Goal: Task Accomplishment & Management: Use online tool/utility

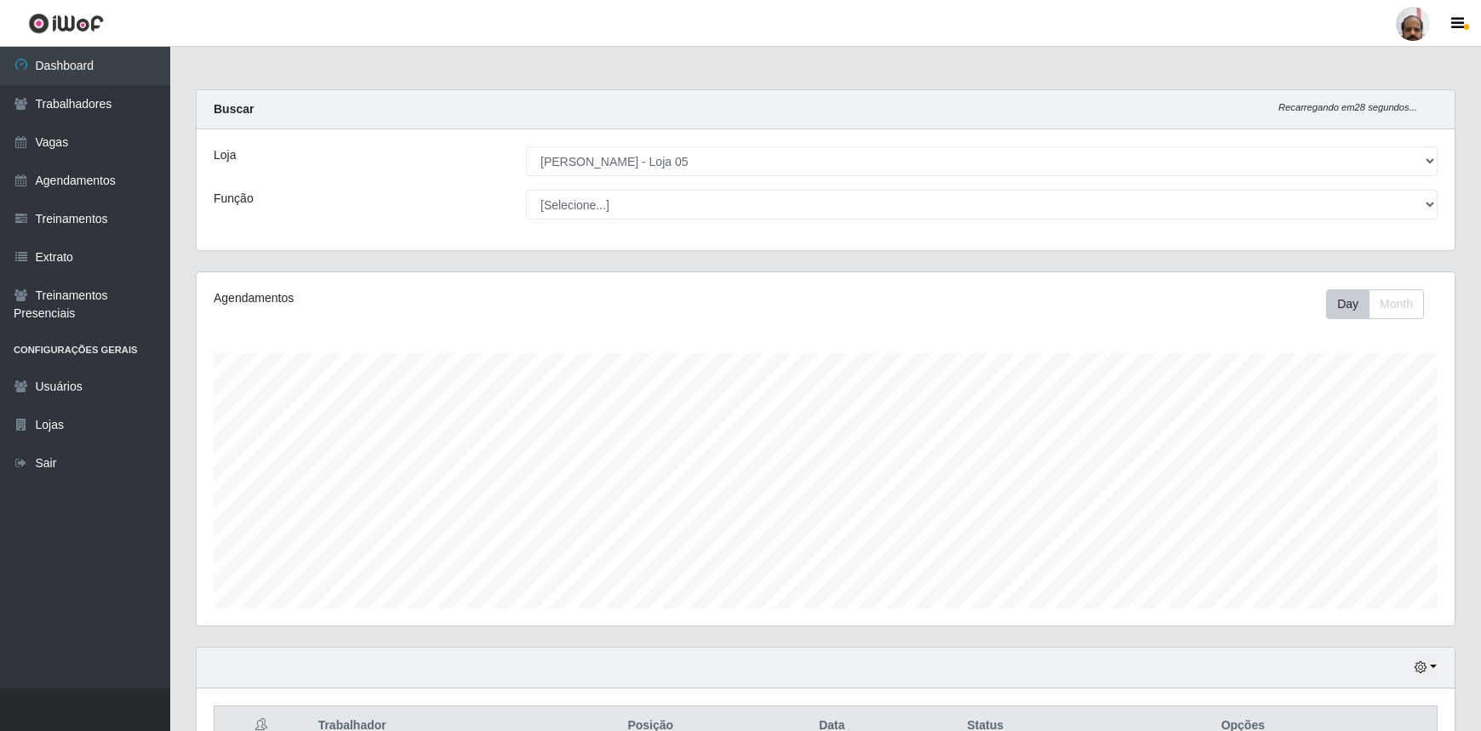
select select "252"
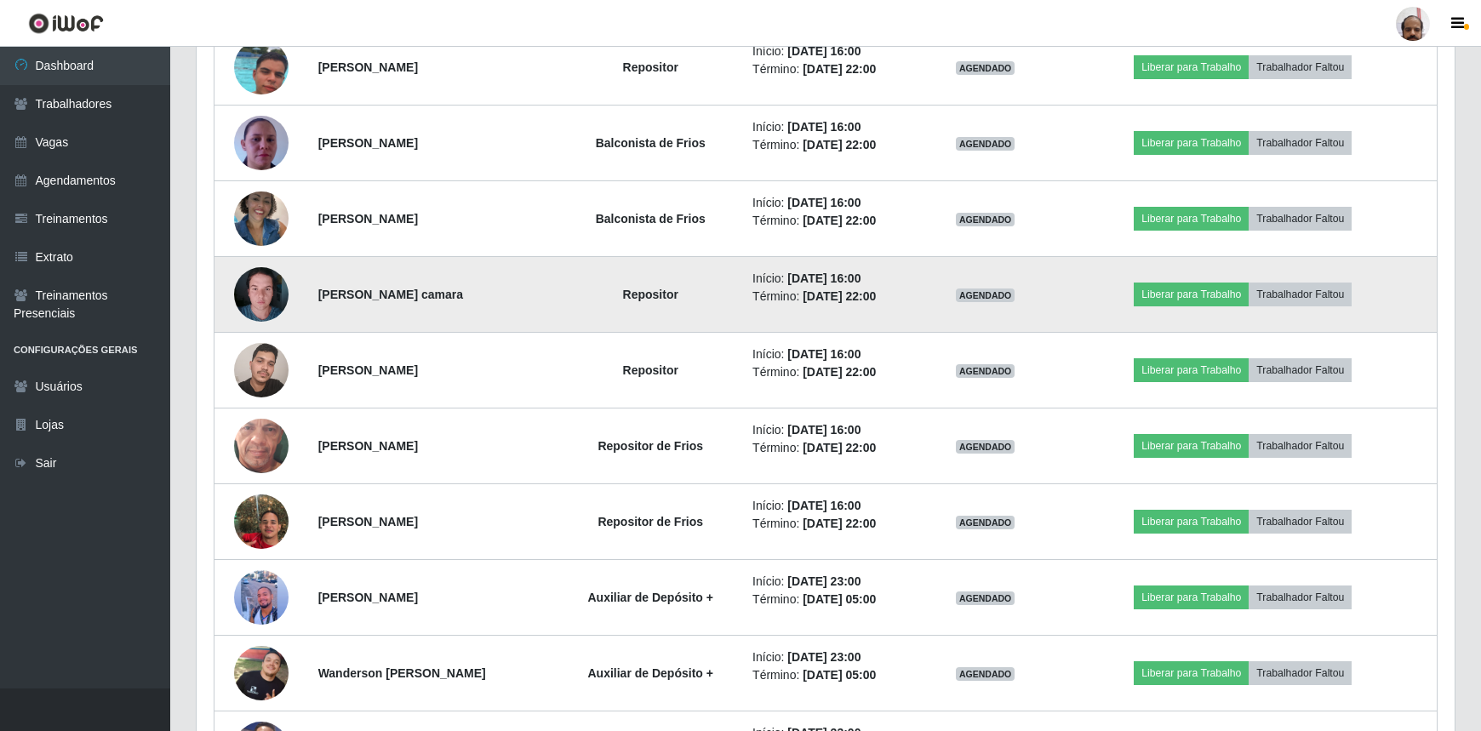
scroll to position [1255, 0]
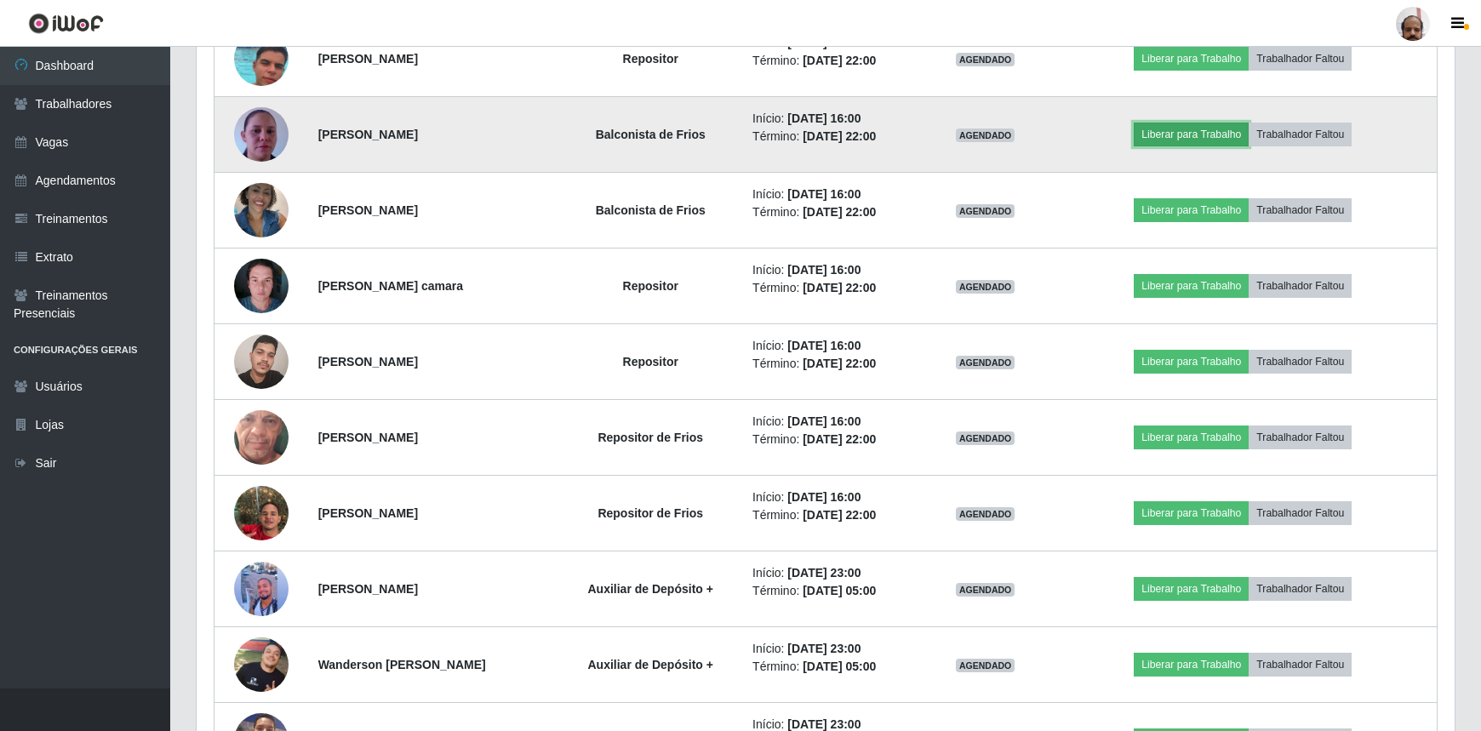
click at [1180, 134] on button "Liberar para Trabalho" at bounding box center [1191, 135] width 115 height 24
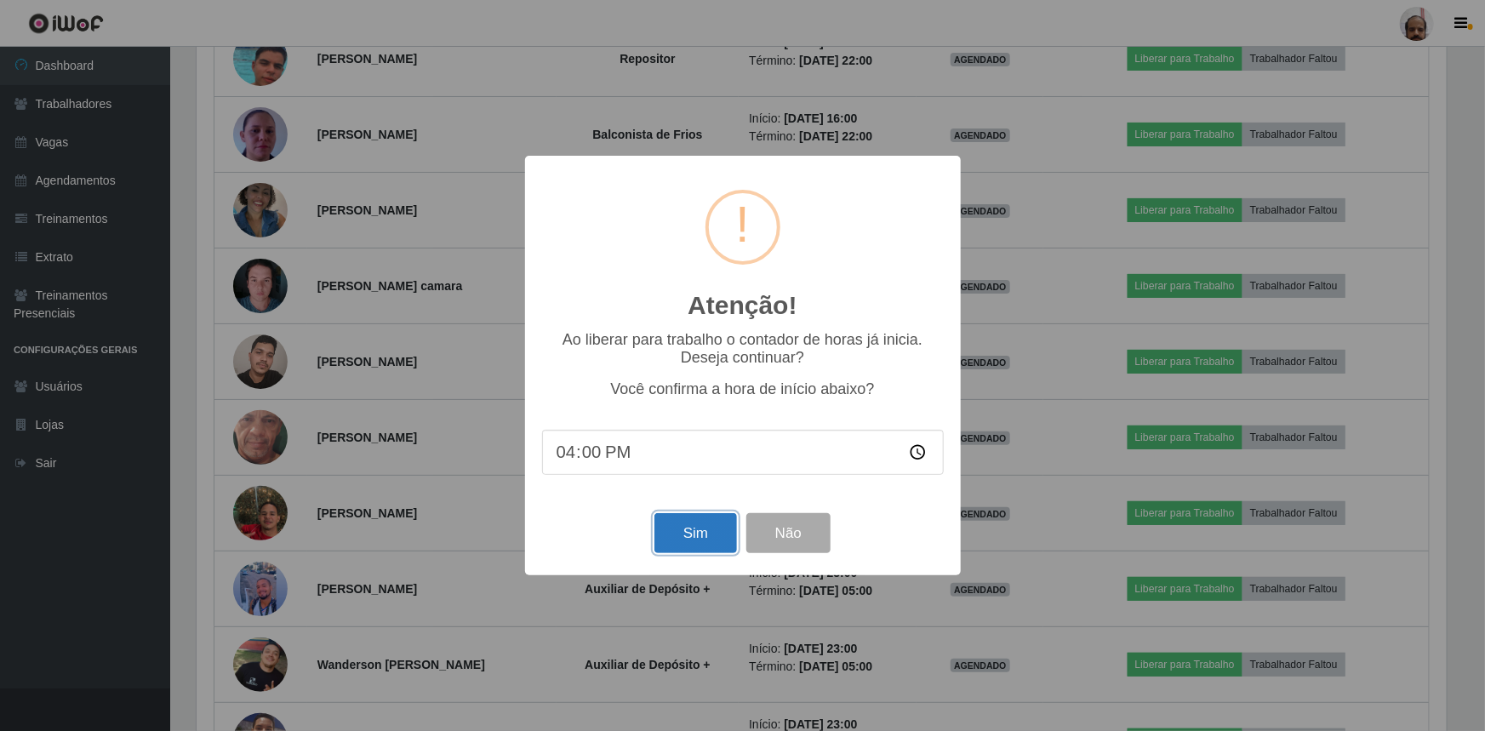
click at [712, 528] on button "Sim" at bounding box center [695, 533] width 83 height 40
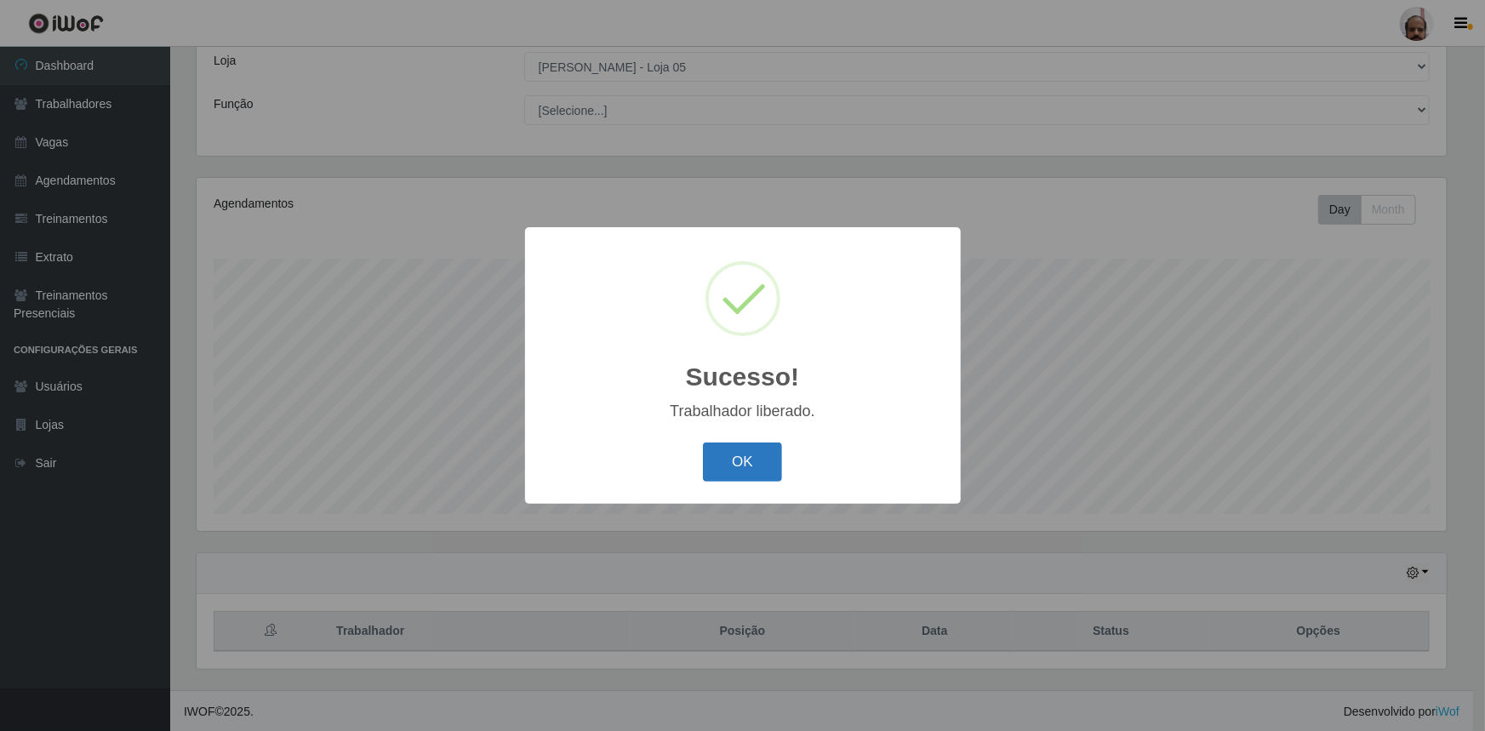
click at [757, 456] on button "OK" at bounding box center [742, 463] width 79 height 40
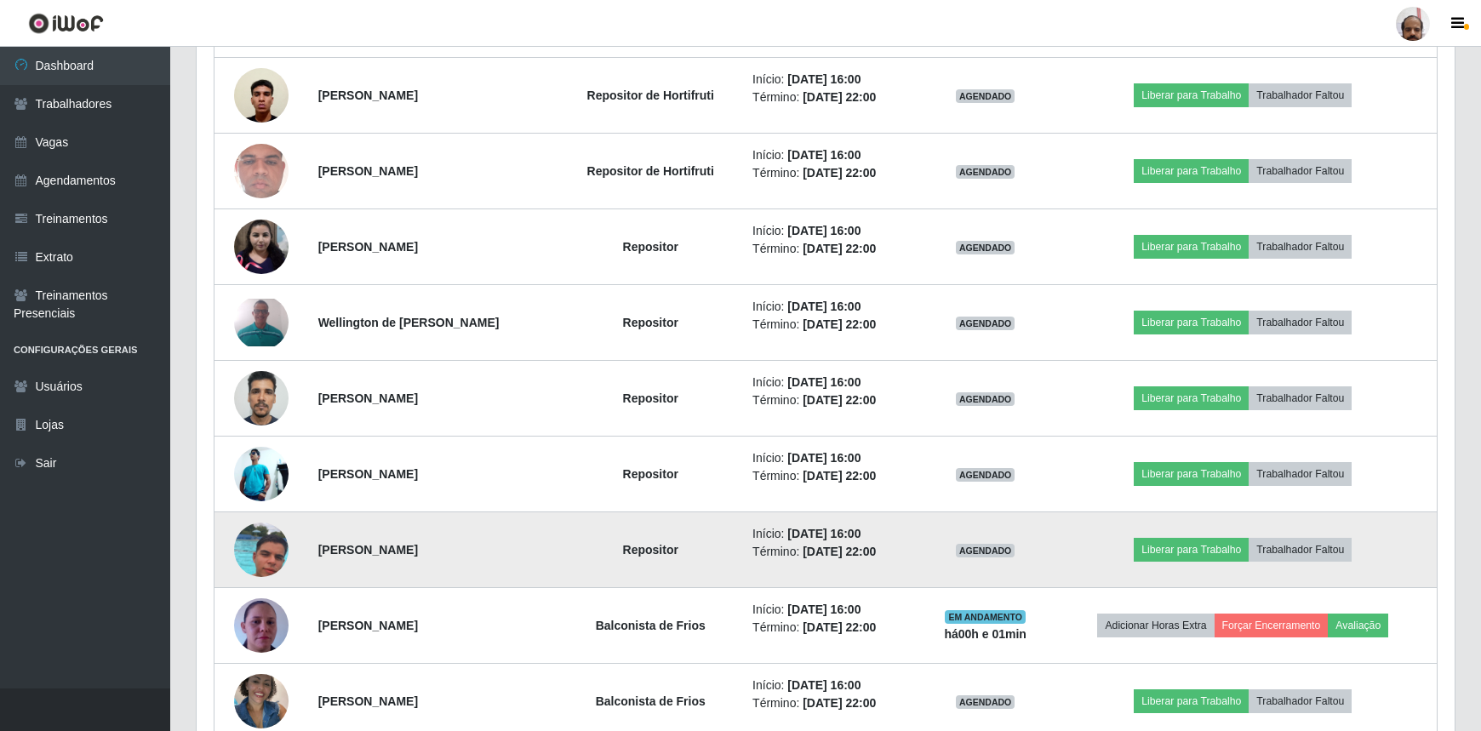
scroll to position [791, 0]
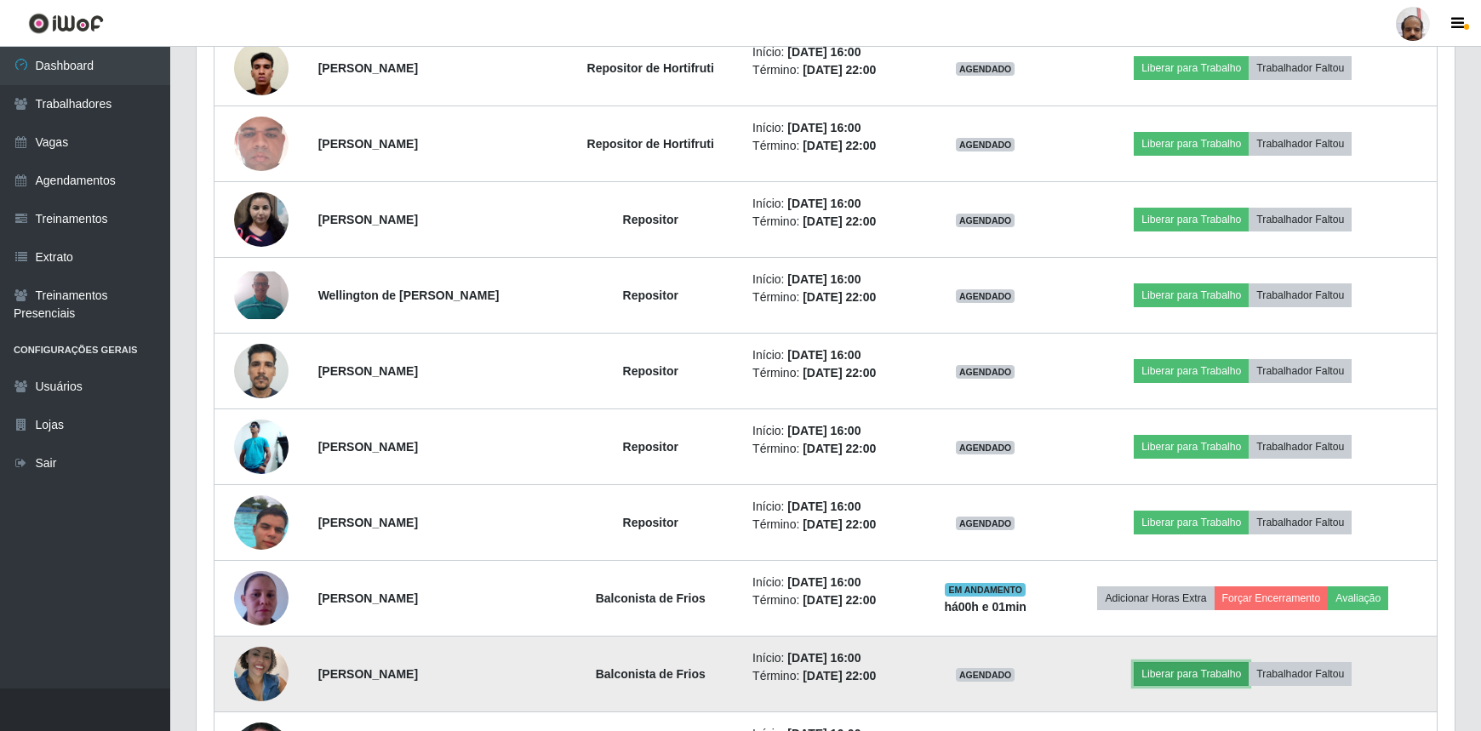
click at [1194, 682] on button "Liberar para Trabalho" at bounding box center [1191, 674] width 115 height 24
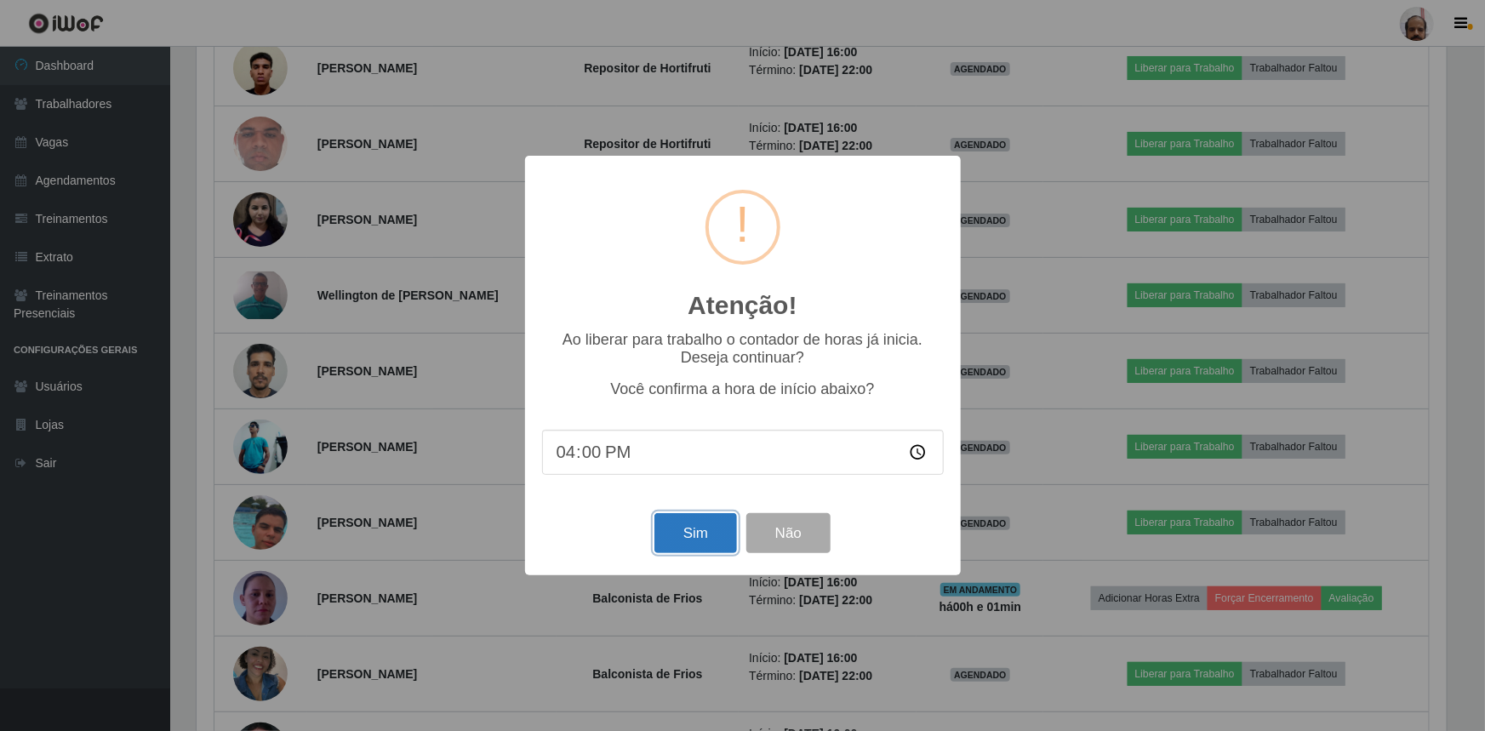
click at [679, 542] on button "Sim" at bounding box center [695, 533] width 83 height 40
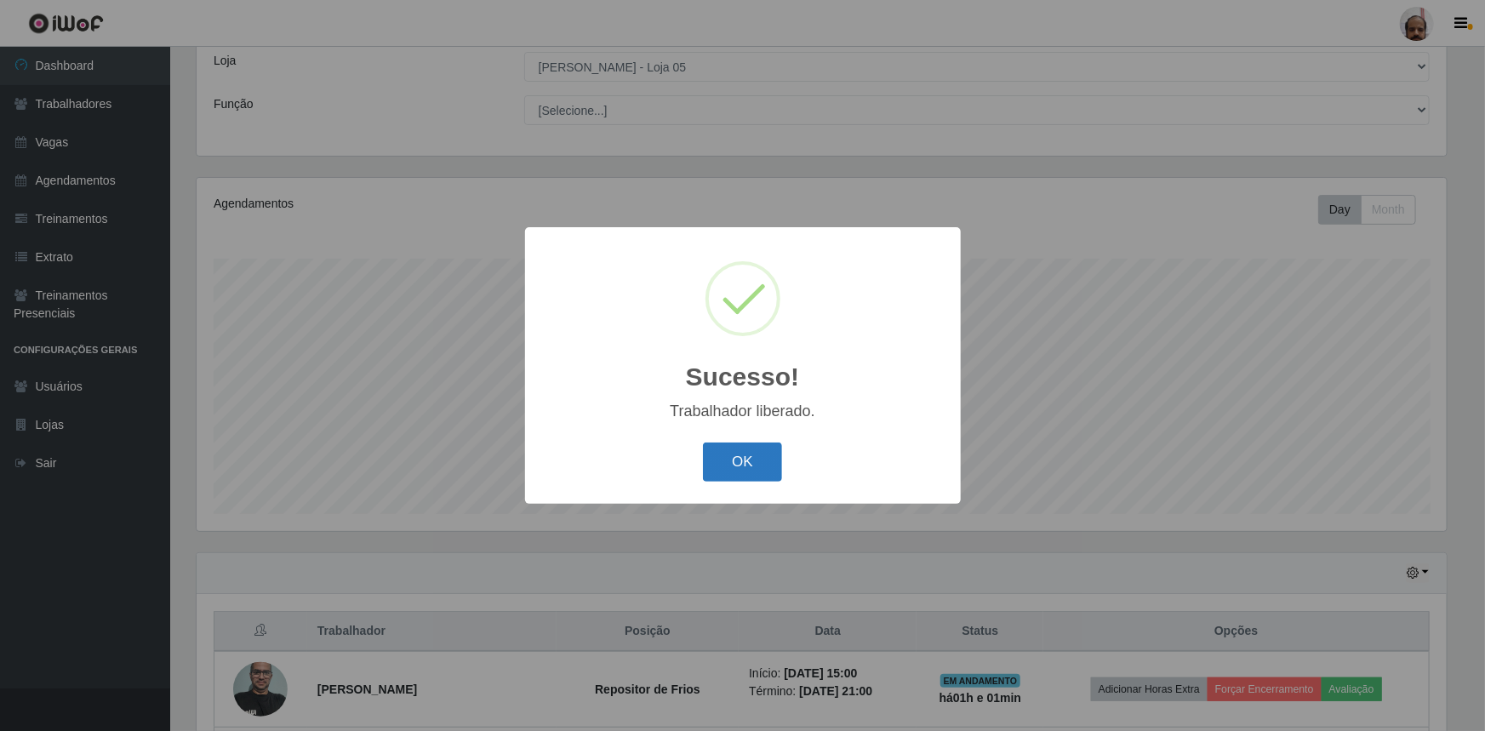
click at [730, 460] on button "OK" at bounding box center [742, 463] width 79 height 40
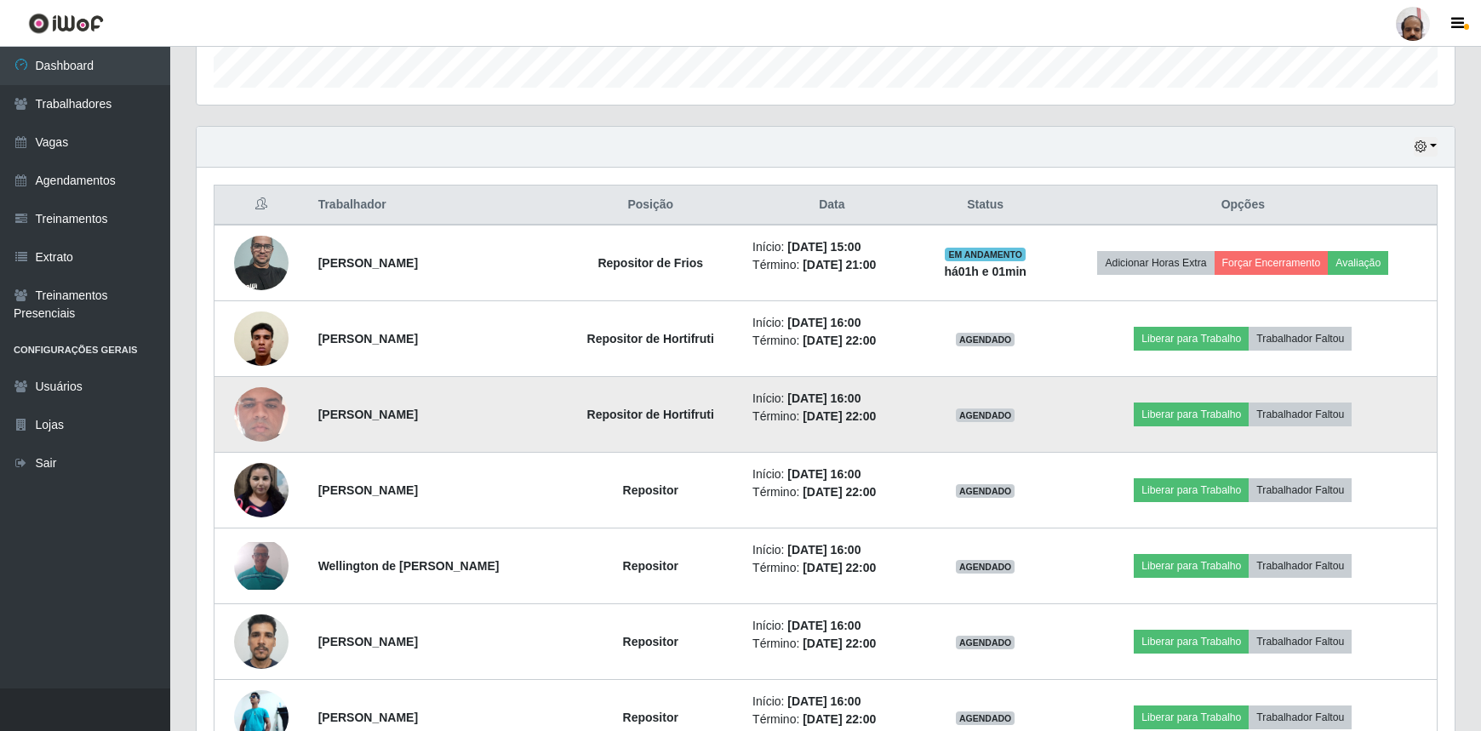
scroll to position [559, 0]
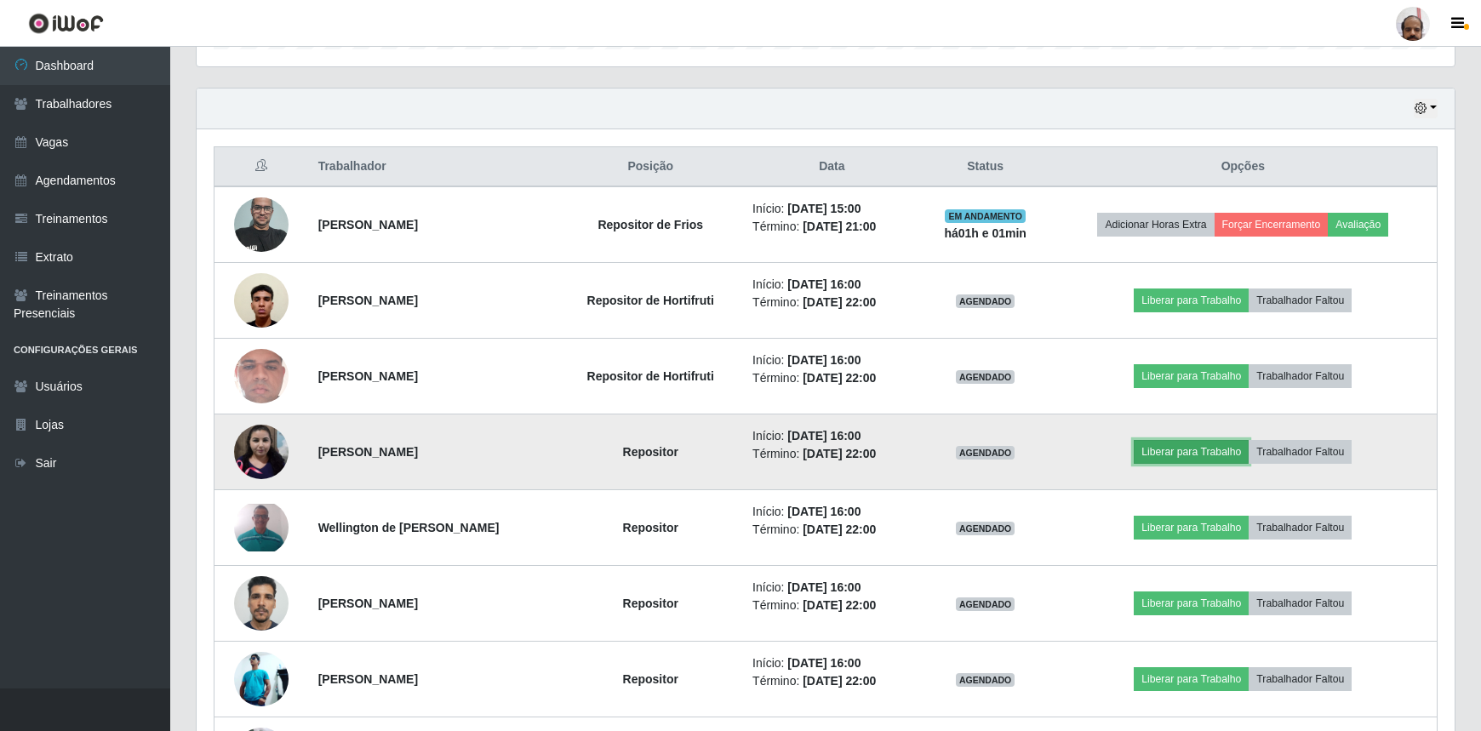
click at [1182, 448] on button "Liberar para Trabalho" at bounding box center [1191, 452] width 115 height 24
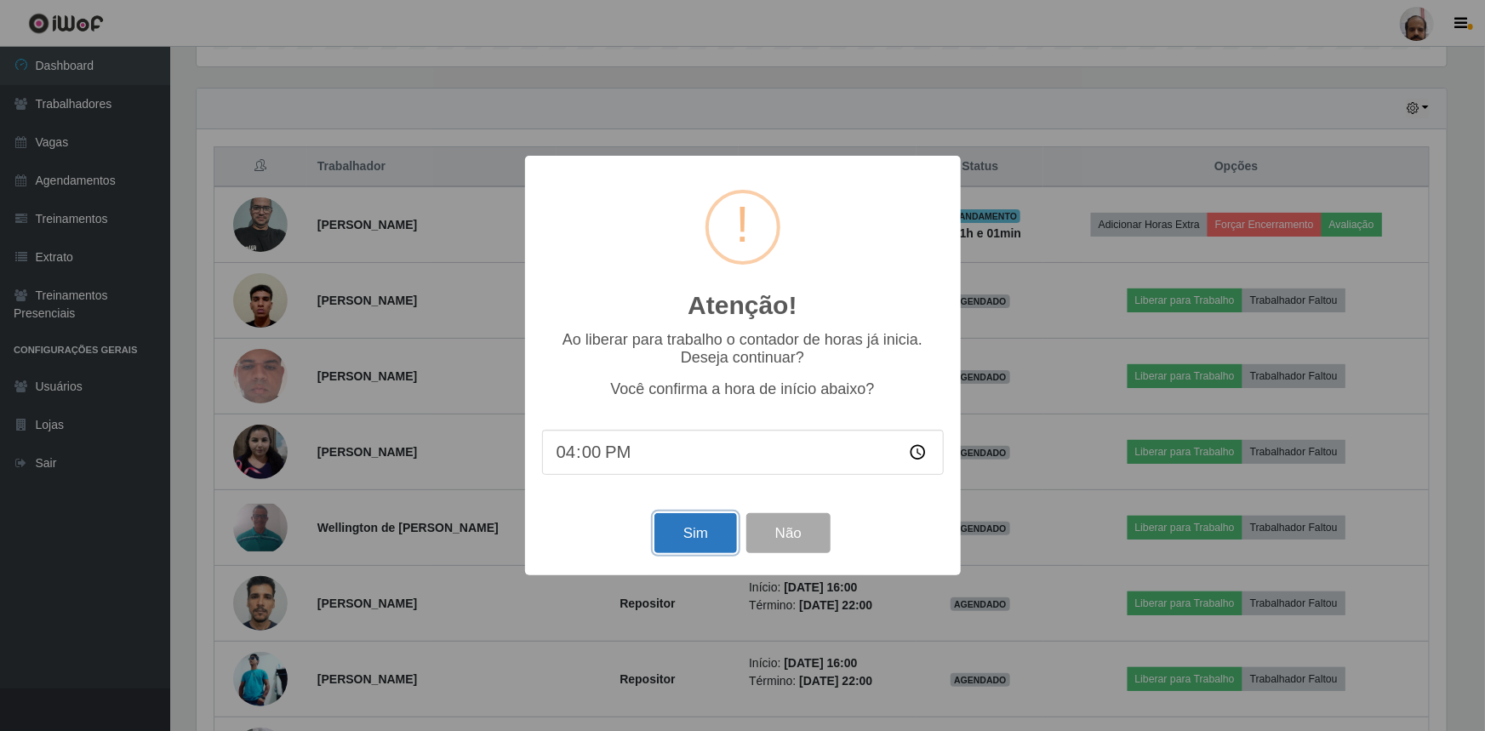
click at [714, 528] on button "Sim" at bounding box center [695, 533] width 83 height 40
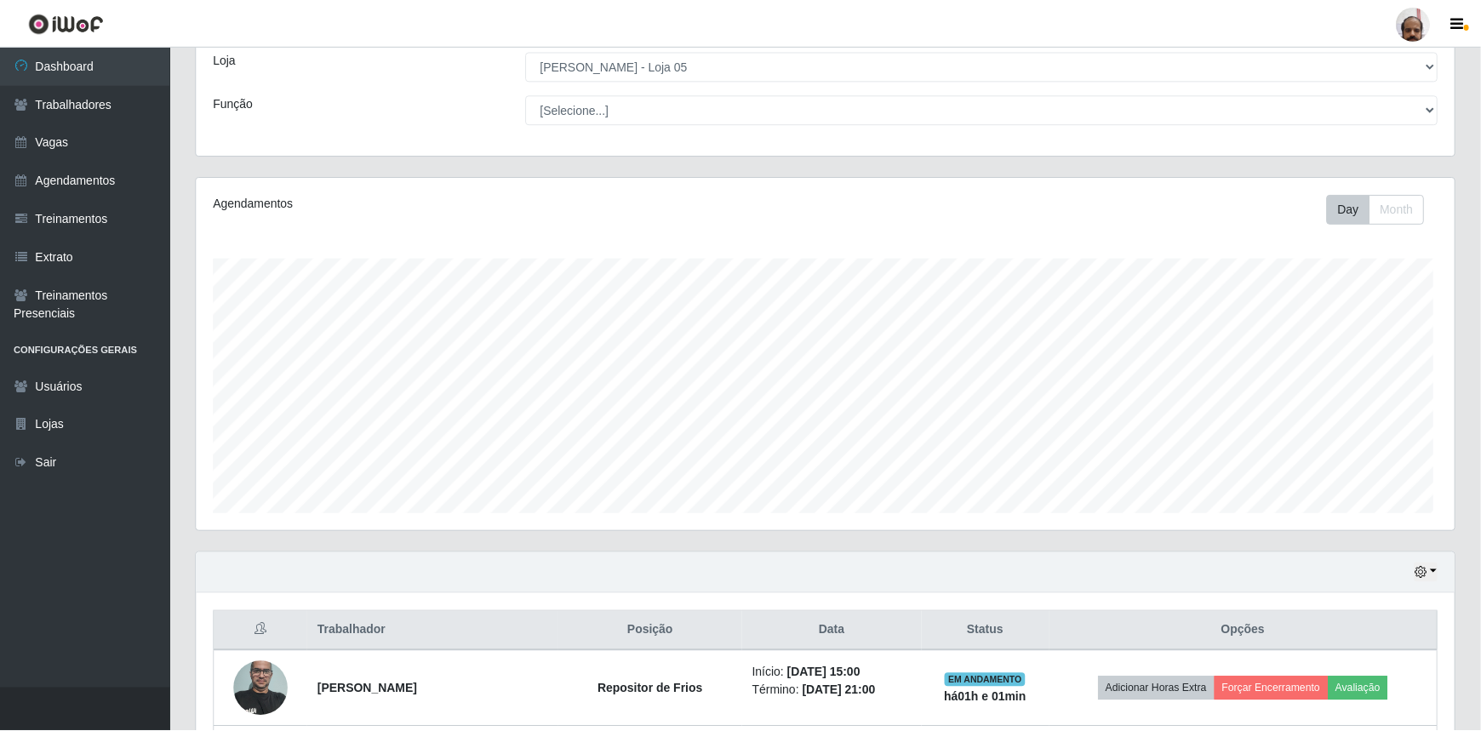
scroll to position [0, 0]
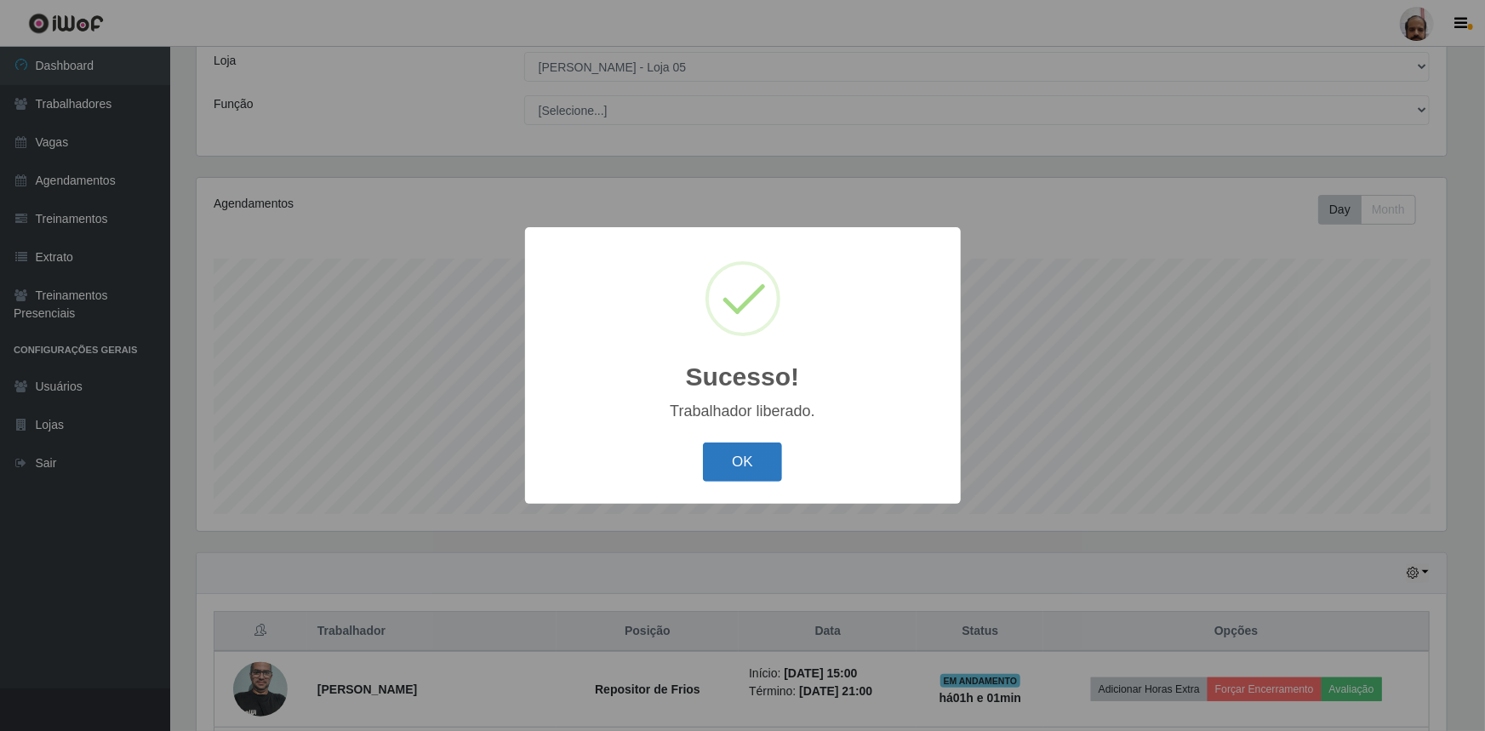
click at [752, 471] on button "OK" at bounding box center [742, 463] width 79 height 40
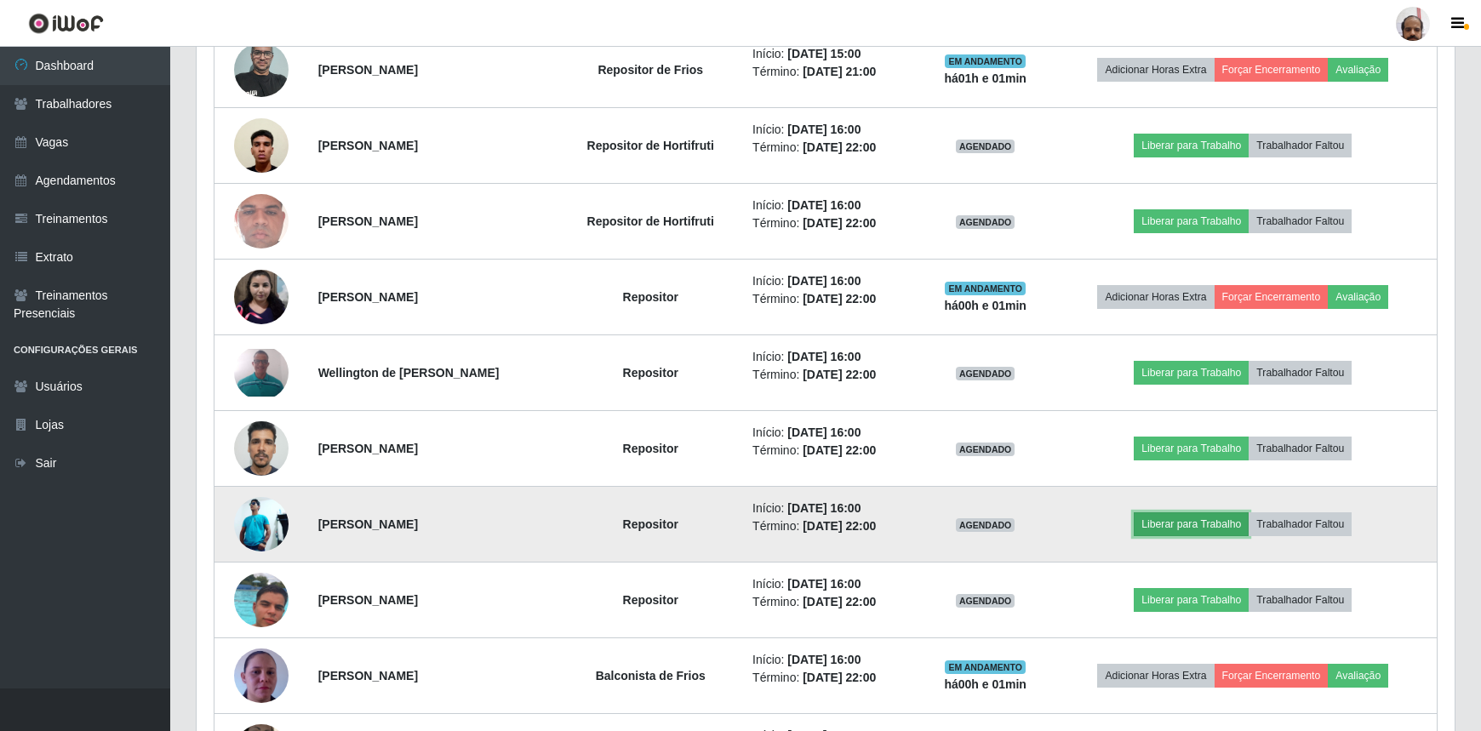
click at [1184, 519] on button "Liberar para Trabalho" at bounding box center [1191, 524] width 115 height 24
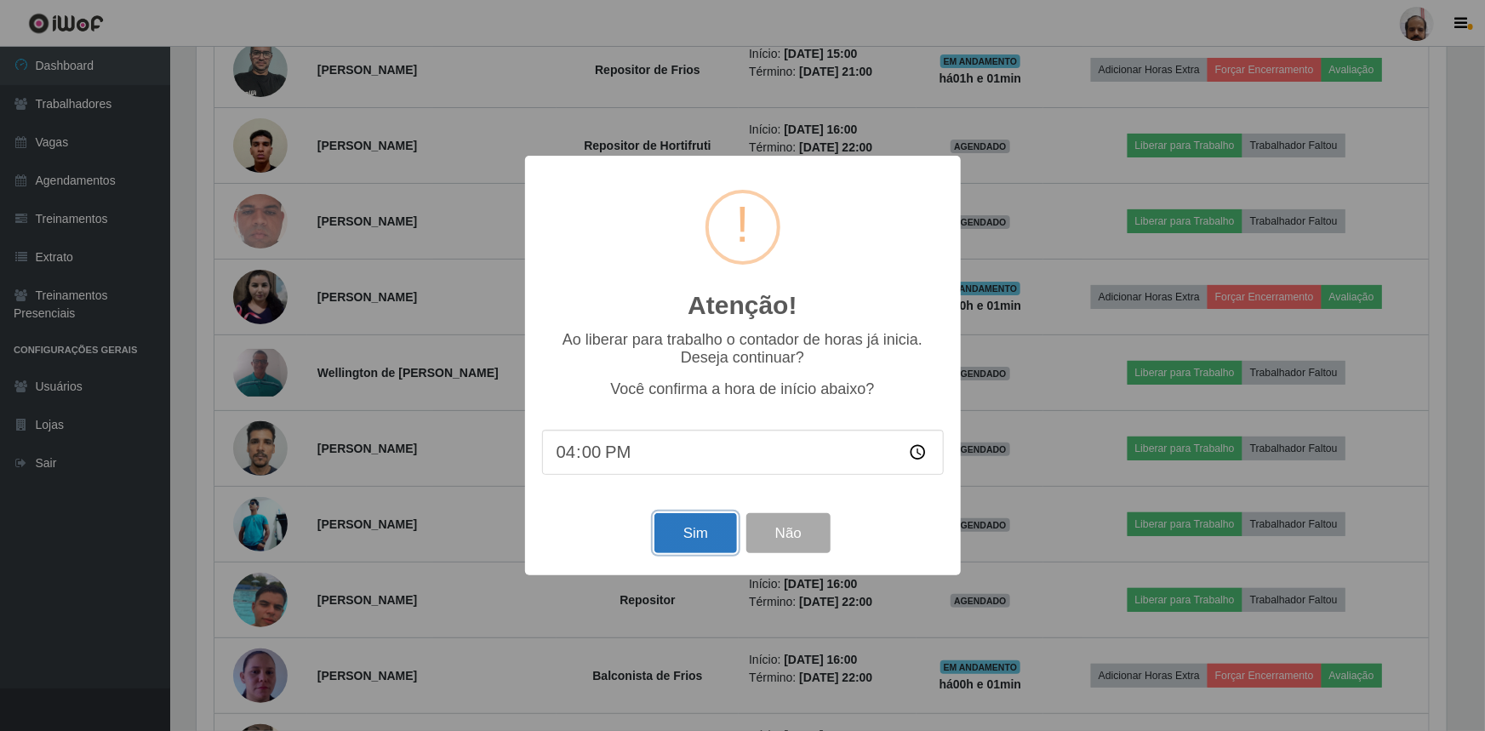
click at [717, 541] on button "Sim" at bounding box center [695, 533] width 83 height 40
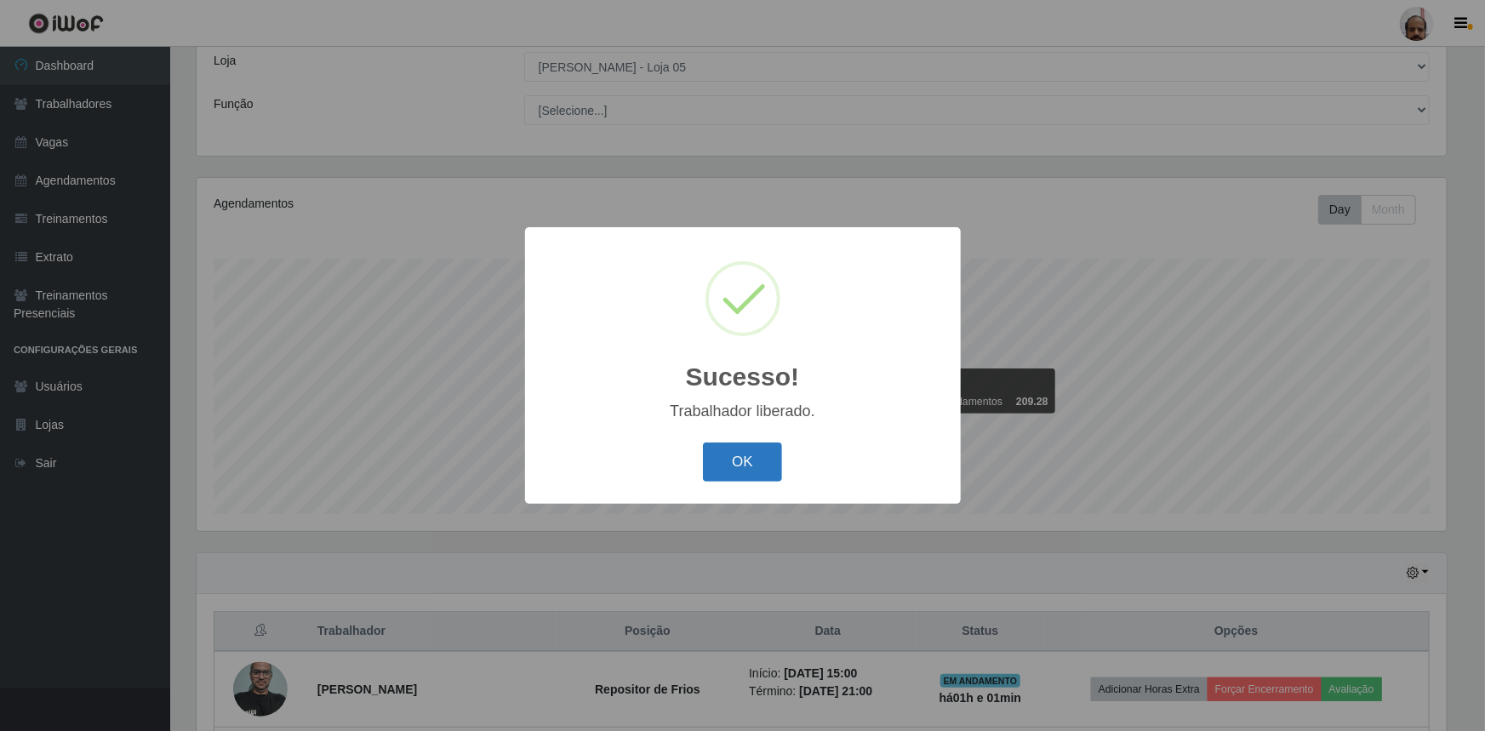
click at [751, 464] on button "OK" at bounding box center [742, 463] width 79 height 40
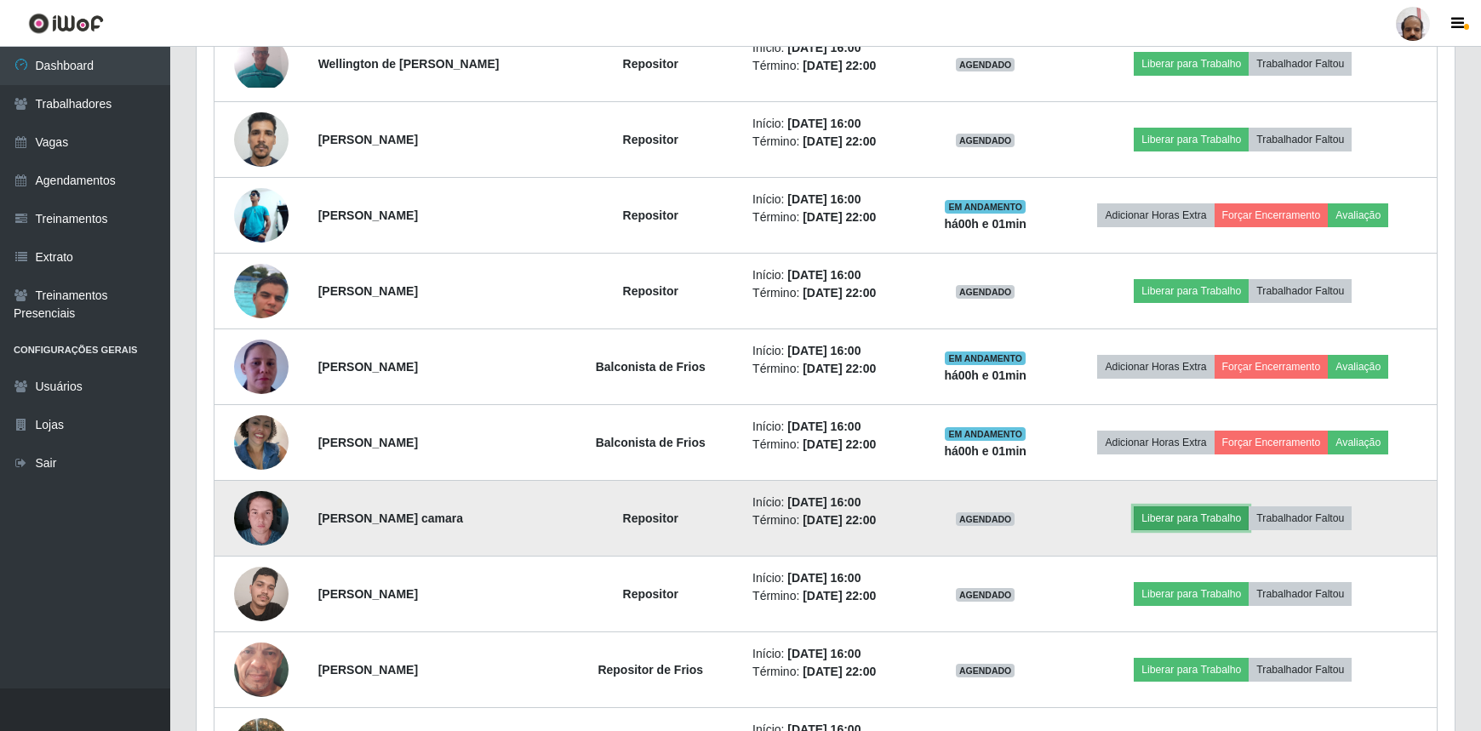
click at [1181, 511] on button "Liberar para Trabalho" at bounding box center [1191, 518] width 115 height 24
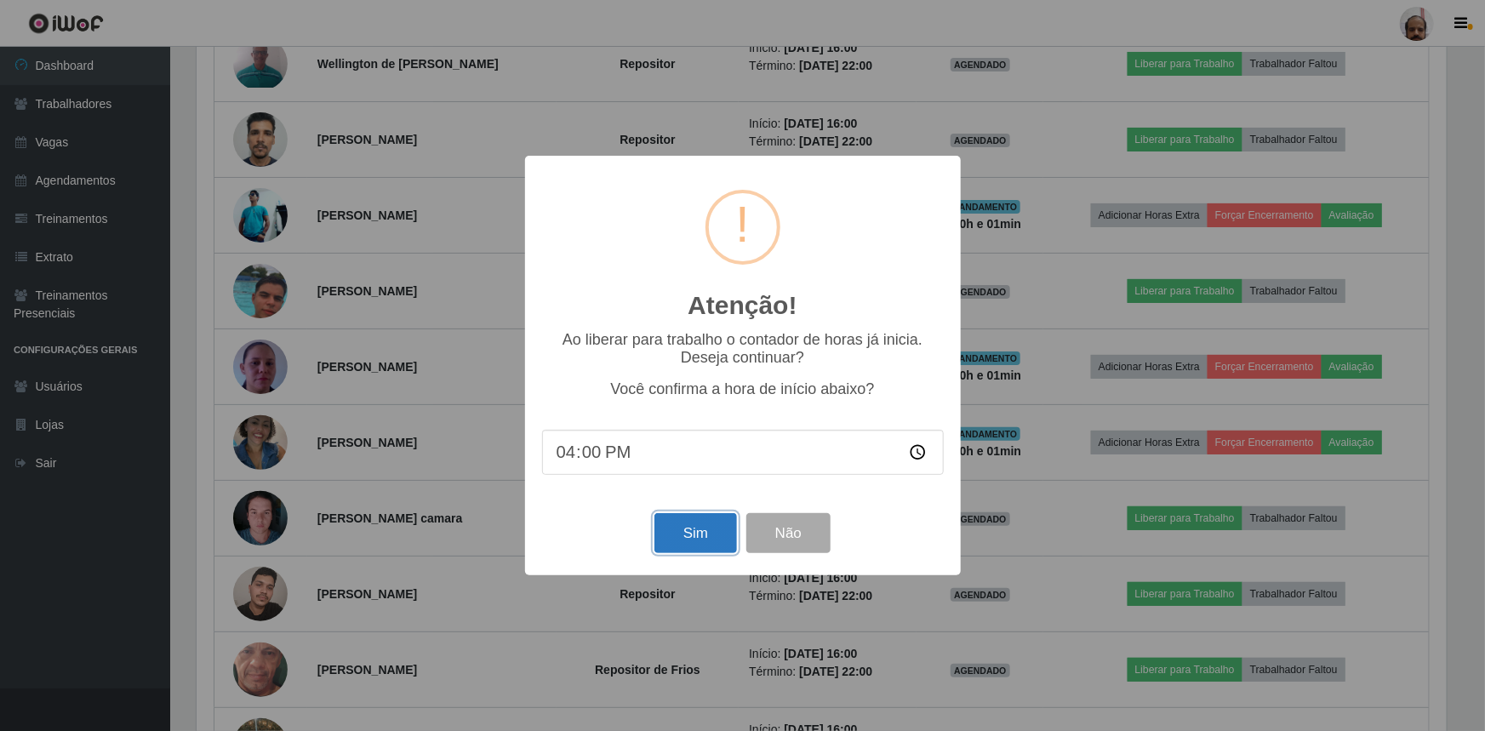
click at [700, 536] on button "Sim" at bounding box center [695, 533] width 83 height 40
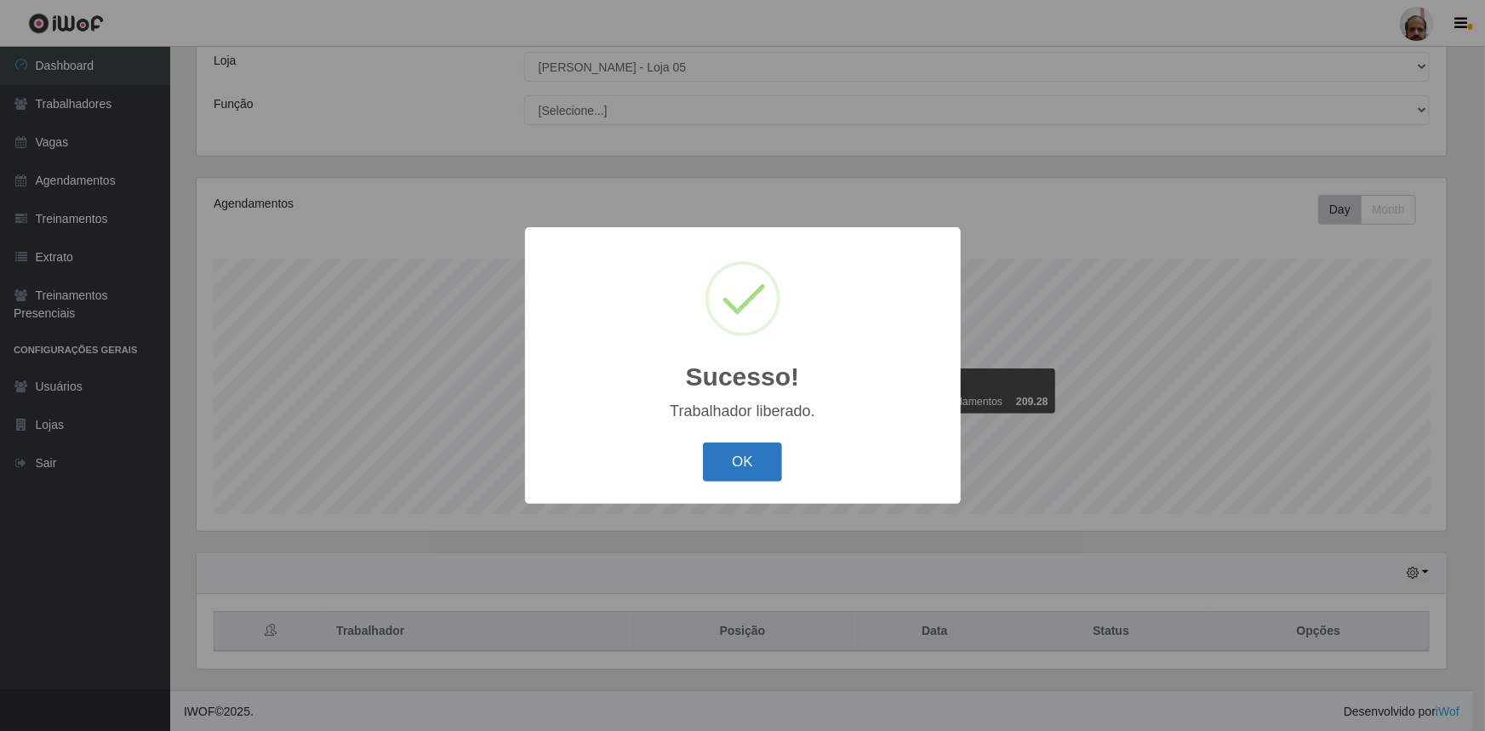
click at [733, 460] on button "OK" at bounding box center [742, 463] width 79 height 40
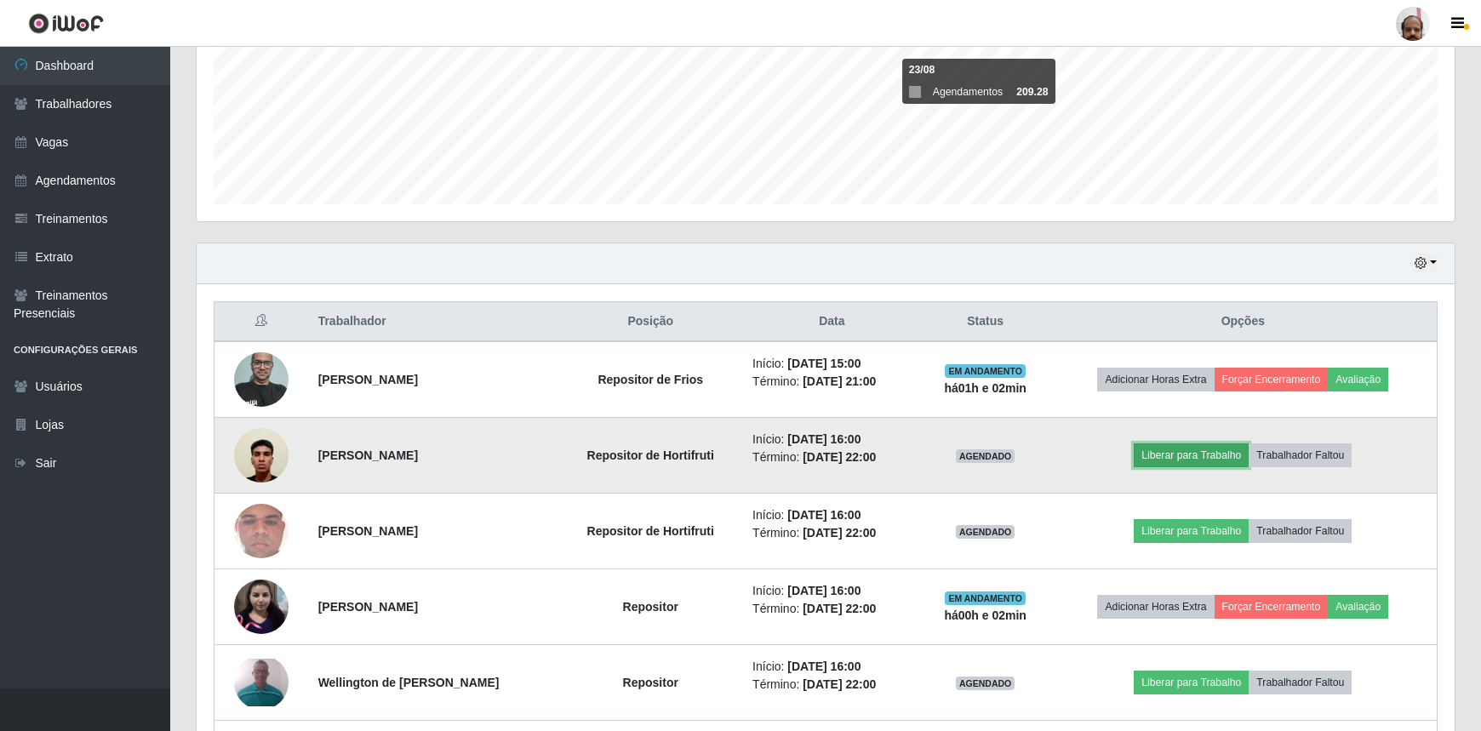
click at [1217, 447] on button "Liberar para Trabalho" at bounding box center [1191, 455] width 115 height 24
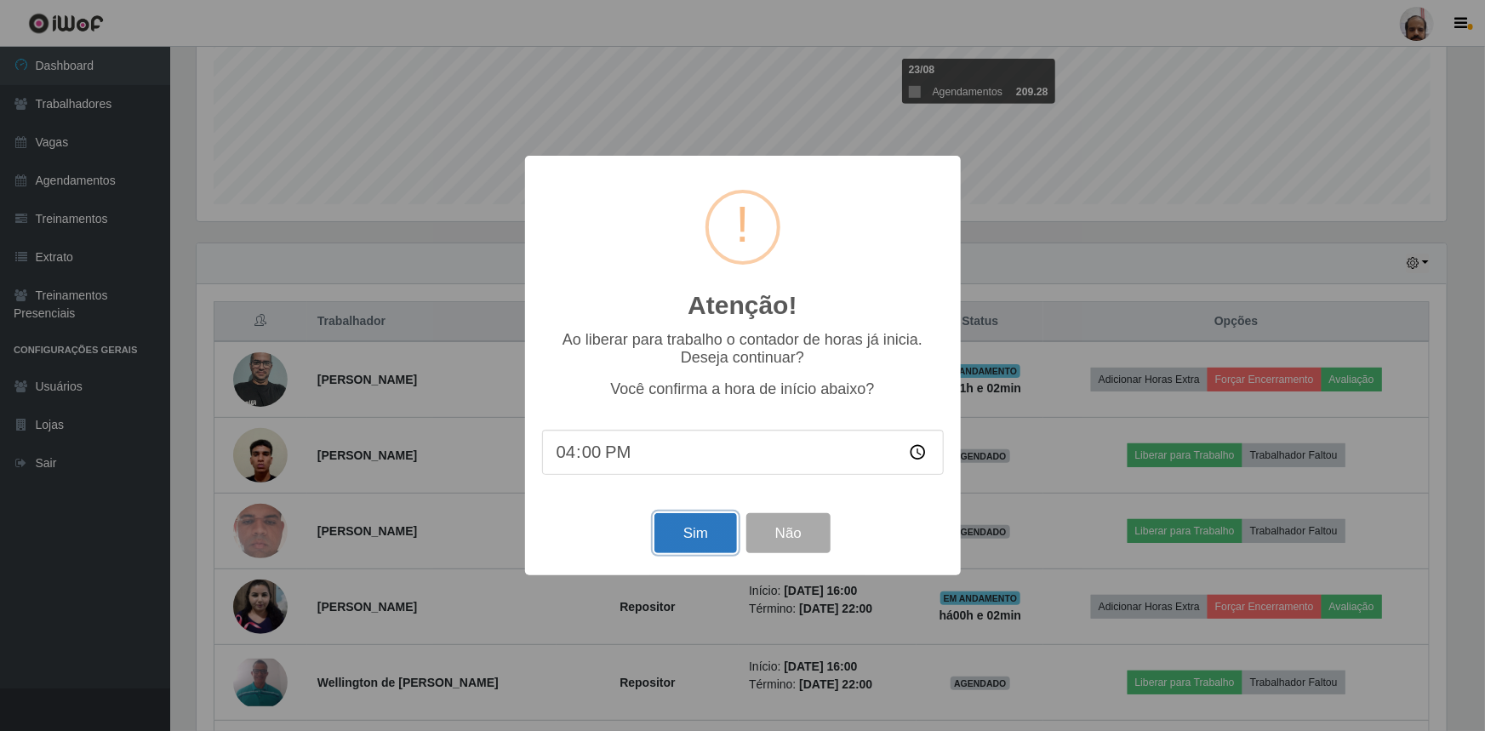
click at [716, 537] on button "Sim" at bounding box center [695, 533] width 83 height 40
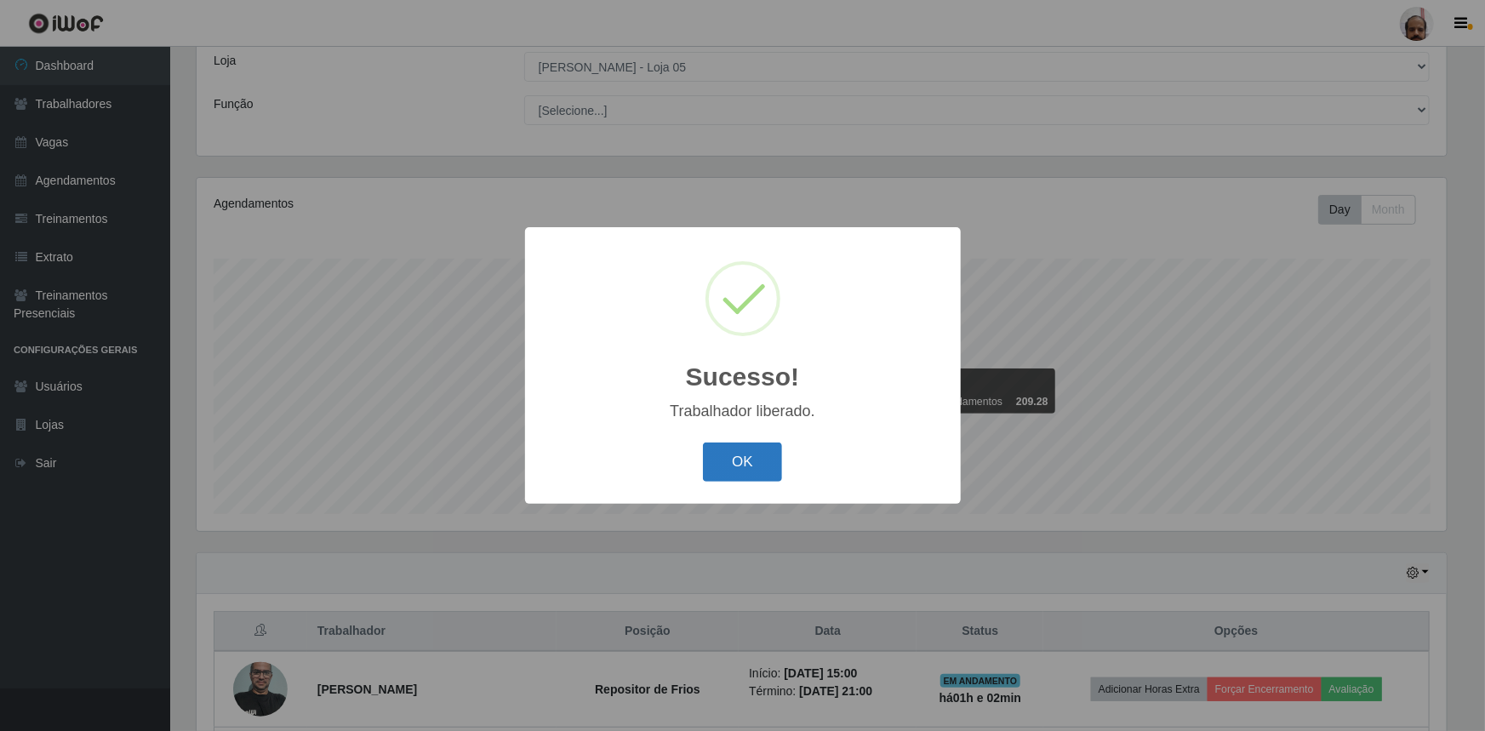
click at [759, 463] on button "OK" at bounding box center [742, 463] width 79 height 40
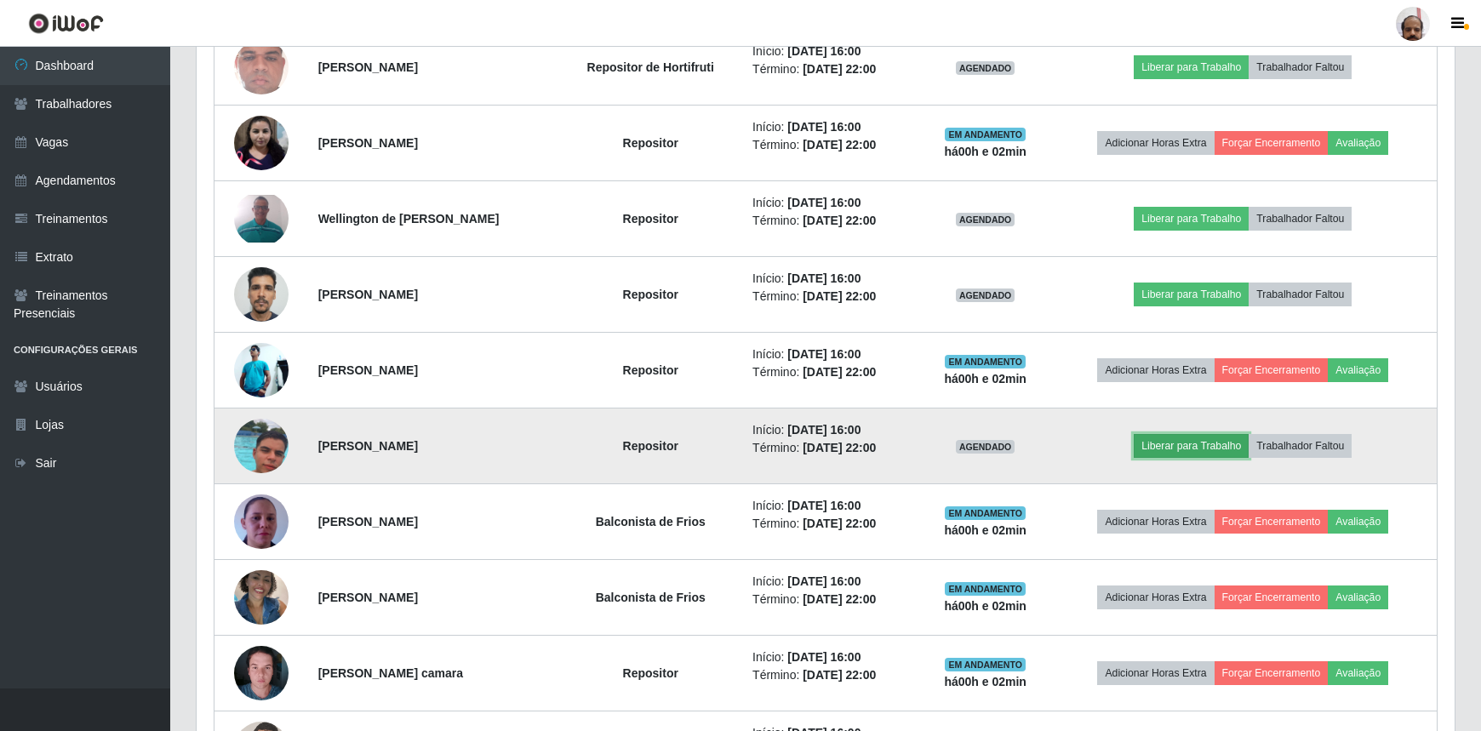
click at [1186, 440] on button "Liberar para Trabalho" at bounding box center [1191, 446] width 115 height 24
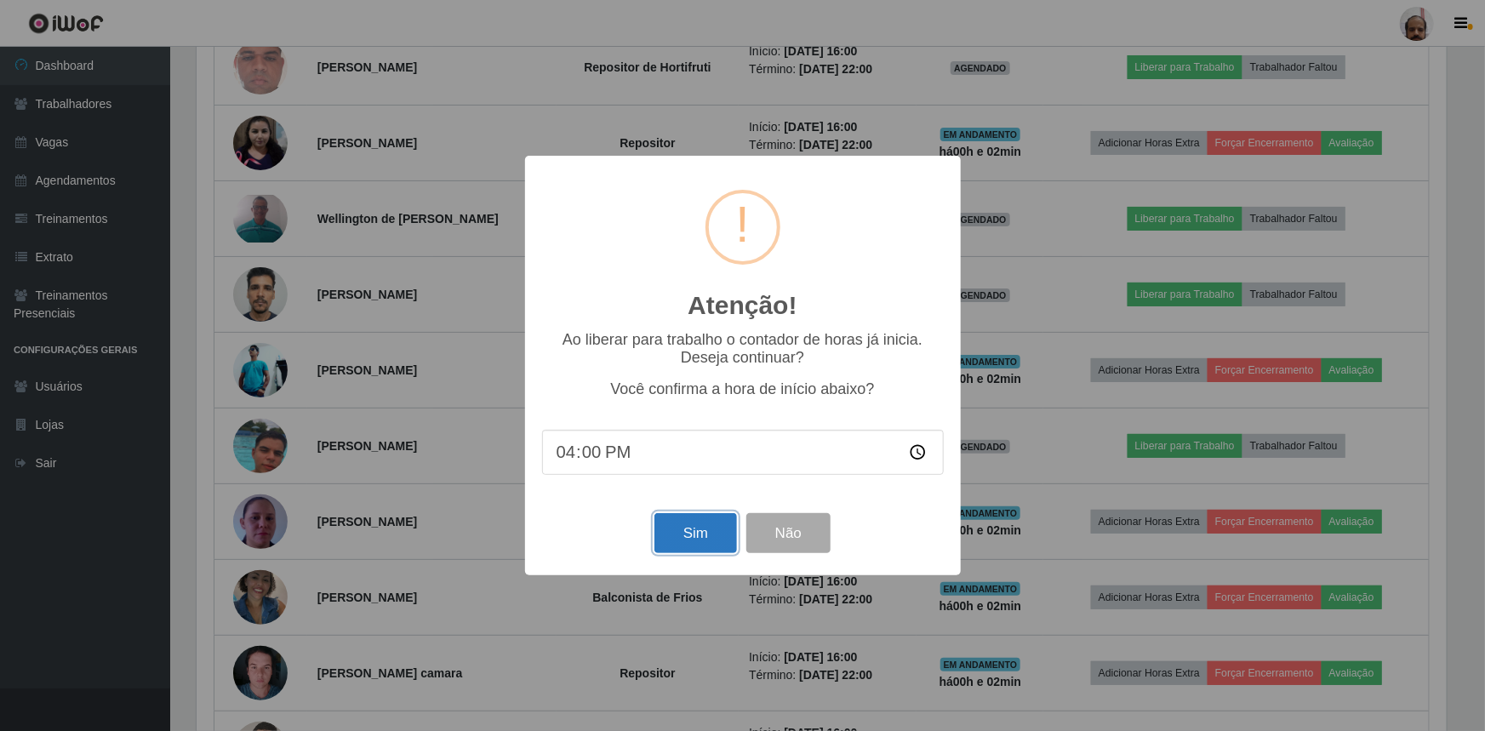
click at [688, 533] on button "Sim" at bounding box center [695, 533] width 83 height 40
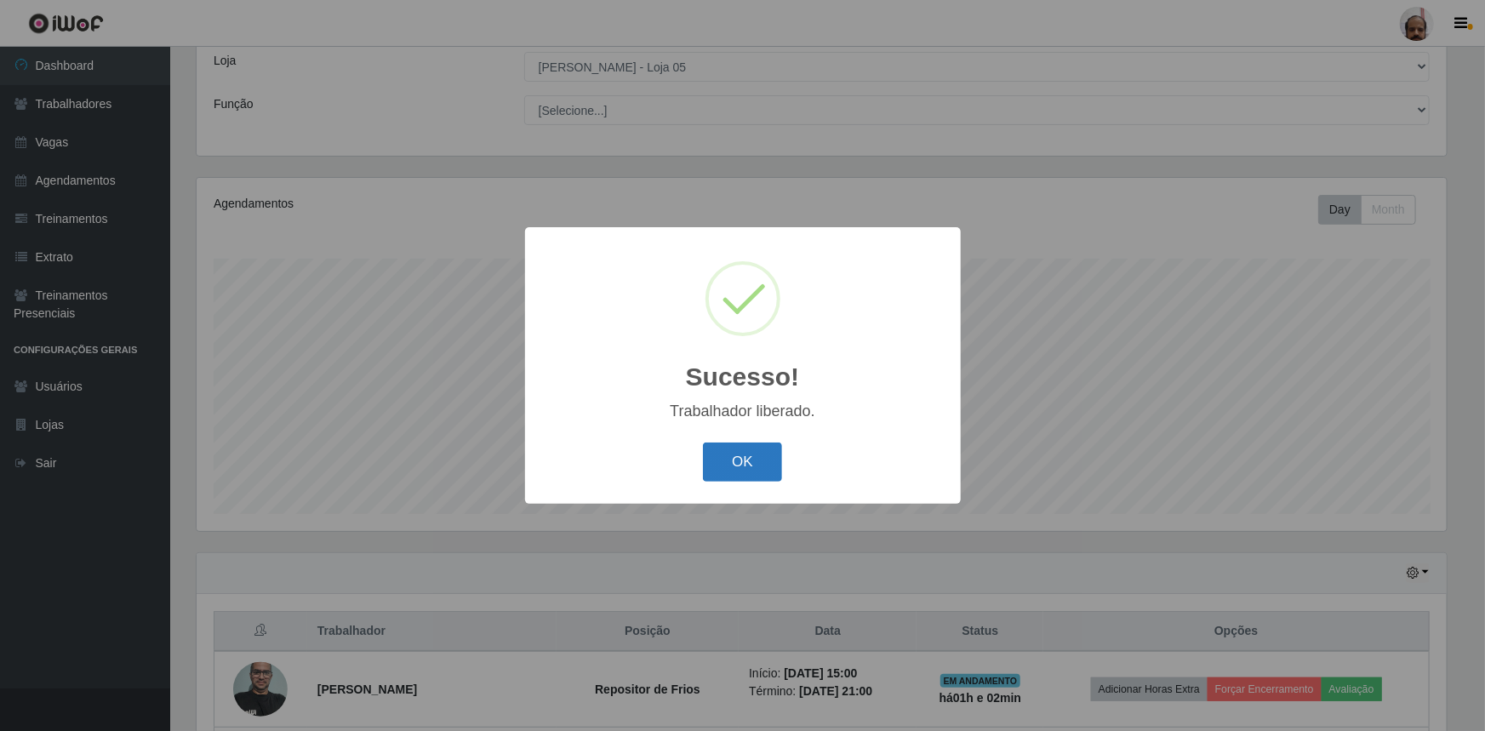
click at [757, 455] on button "OK" at bounding box center [742, 463] width 79 height 40
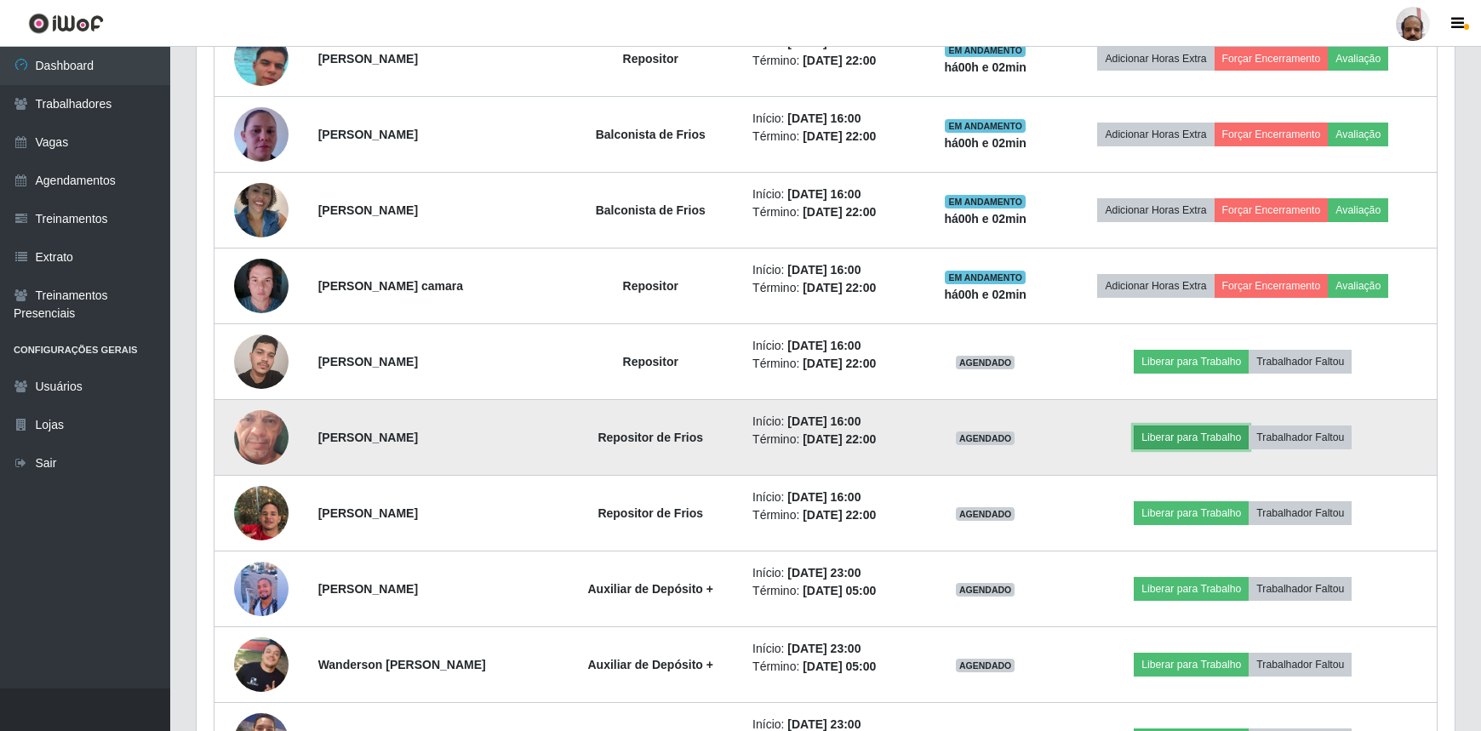
click at [1203, 433] on button "Liberar para Trabalho" at bounding box center [1191, 438] width 115 height 24
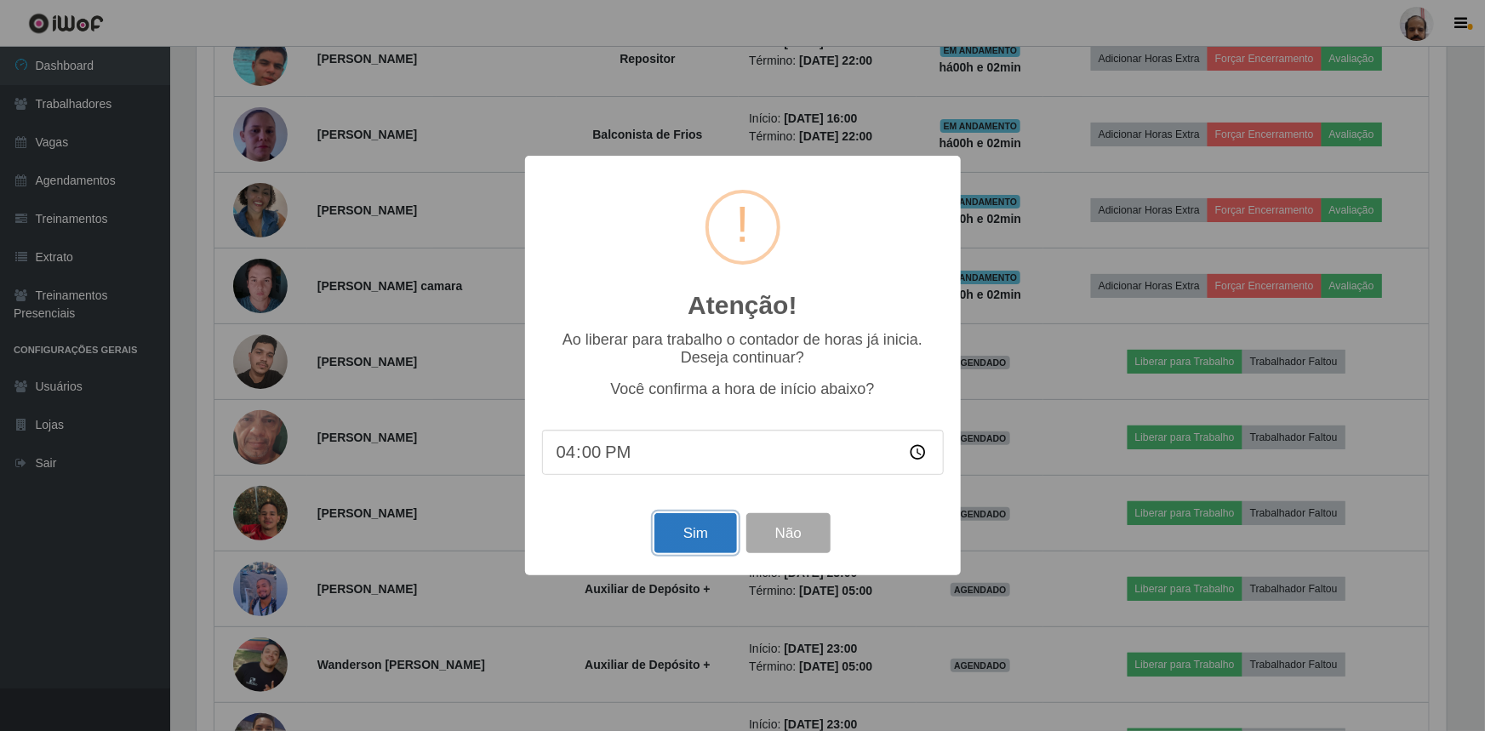
click at [693, 538] on button "Sim" at bounding box center [695, 533] width 83 height 40
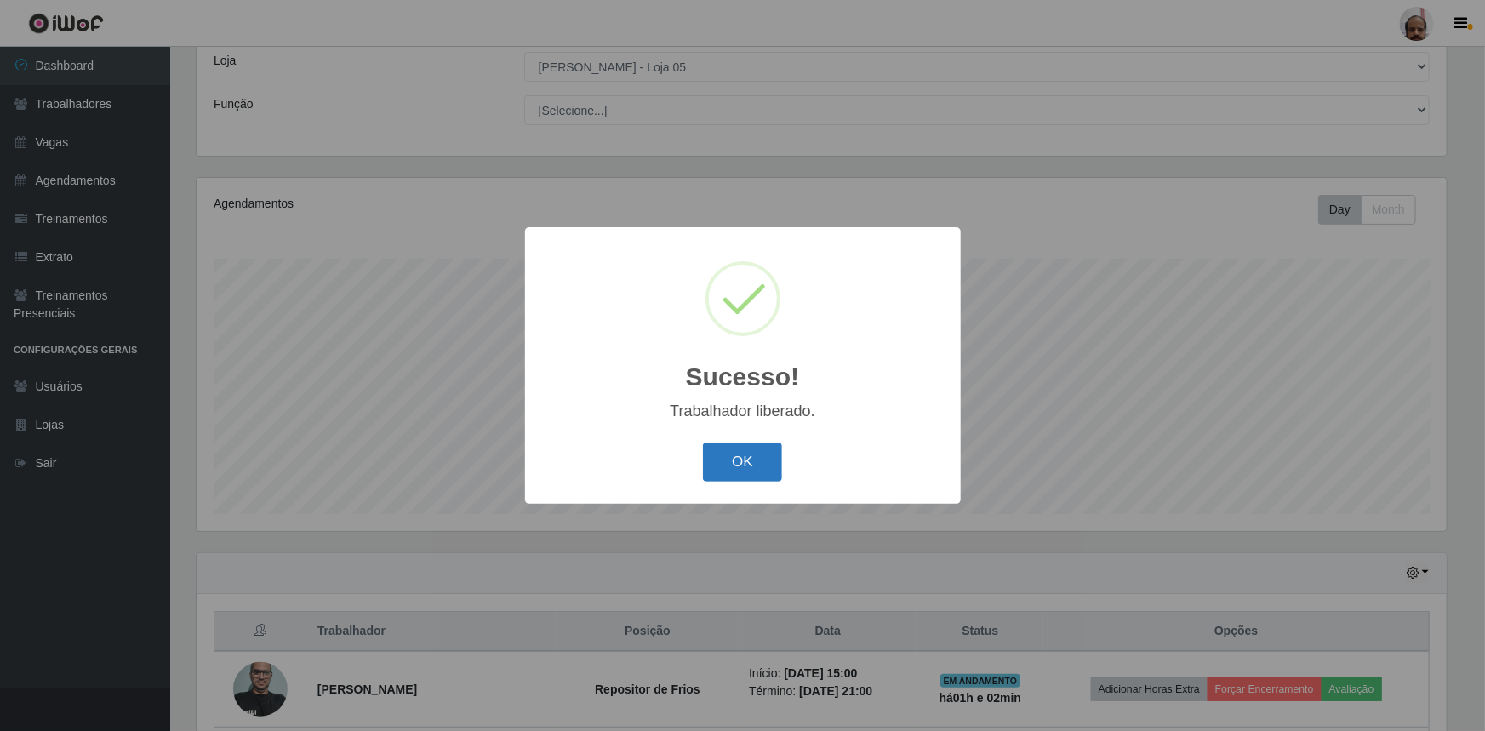
click at [767, 453] on button "OK" at bounding box center [742, 463] width 79 height 40
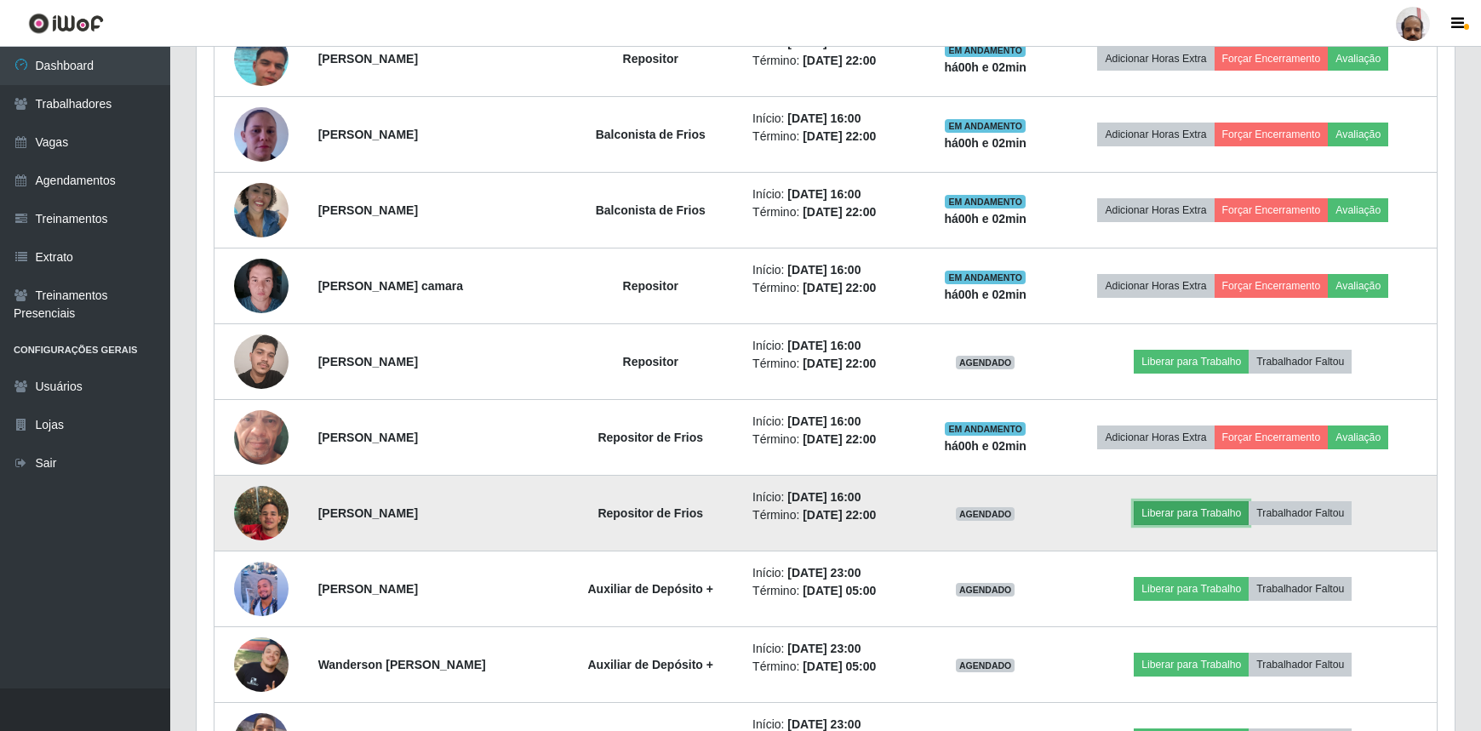
click at [1177, 507] on button "Liberar para Trabalho" at bounding box center [1191, 513] width 115 height 24
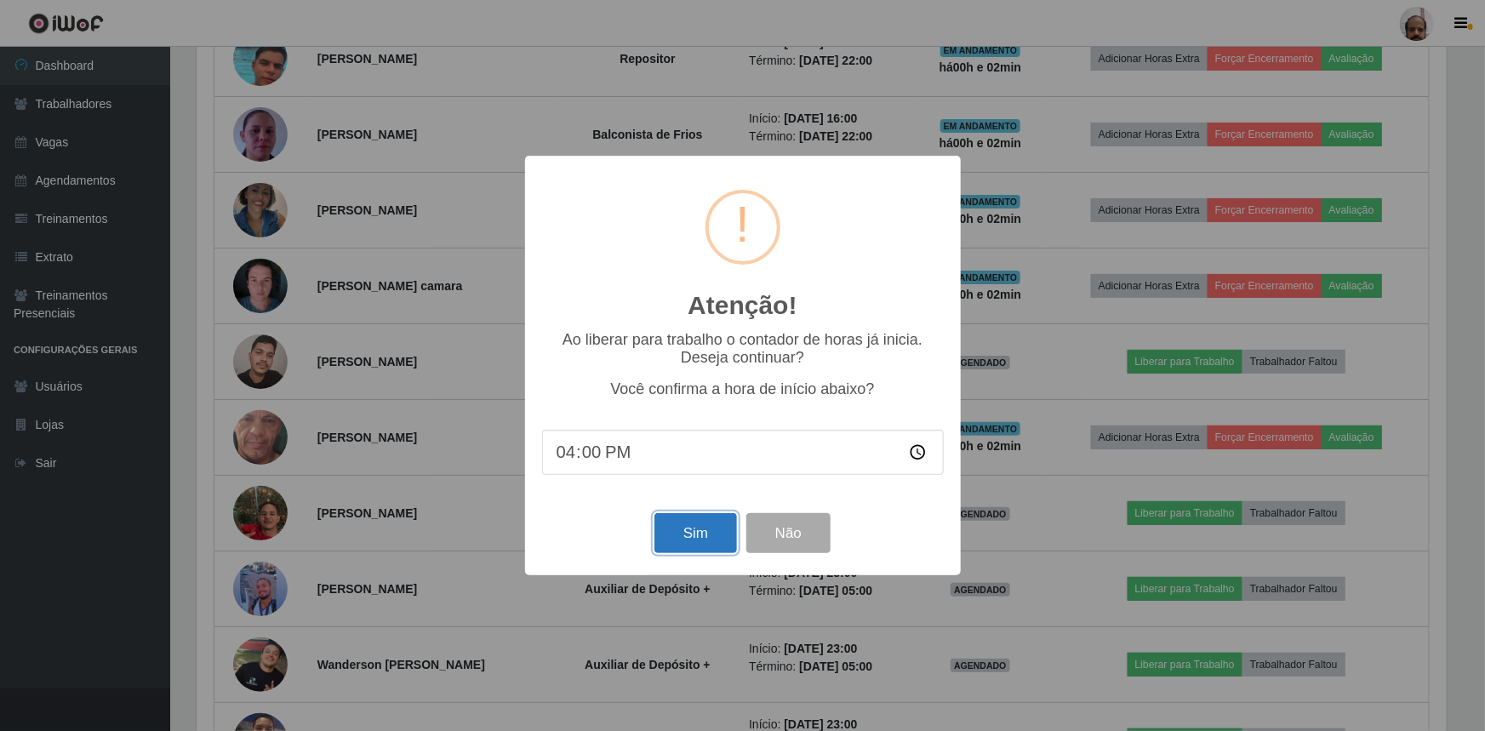
click at [718, 537] on button "Sim" at bounding box center [695, 533] width 83 height 40
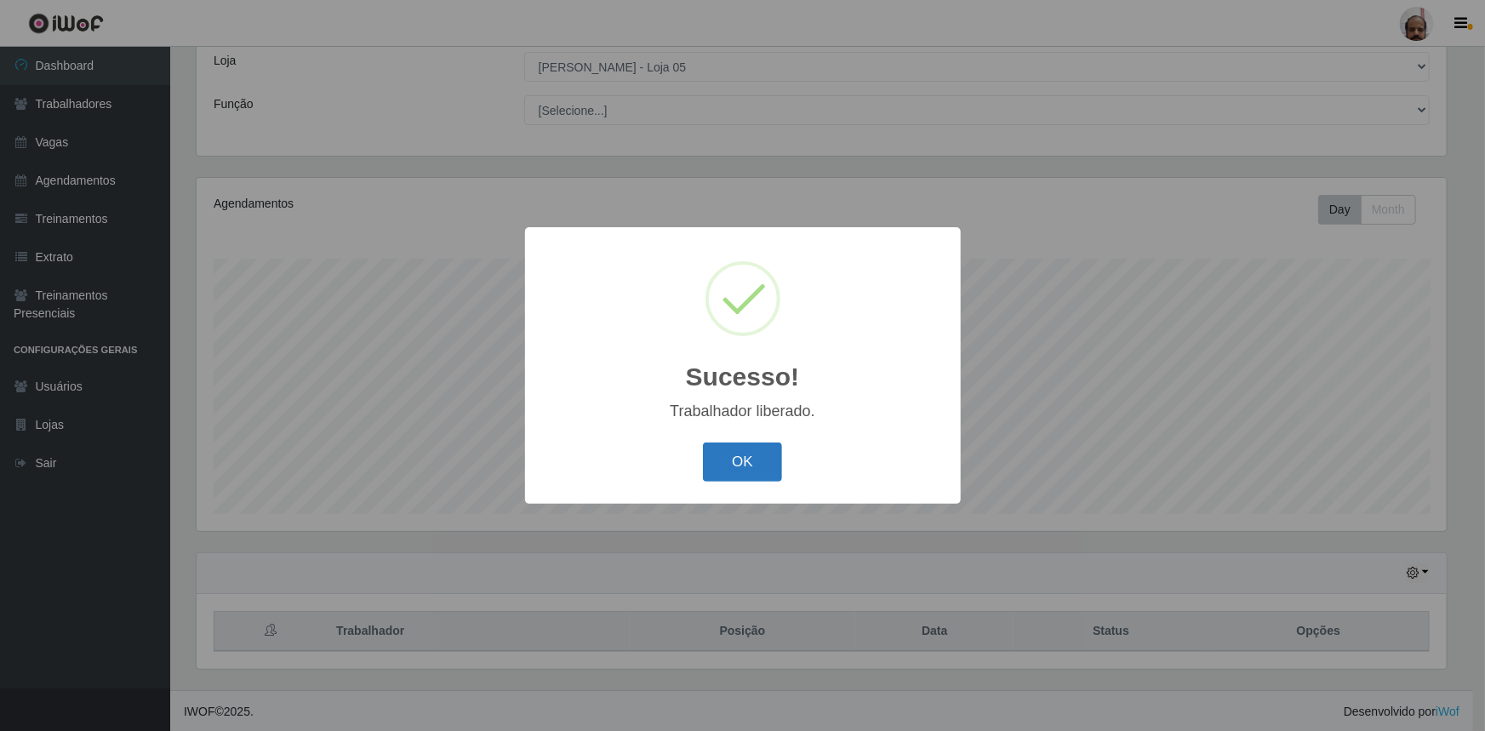
click at [763, 466] on button "OK" at bounding box center [742, 463] width 79 height 40
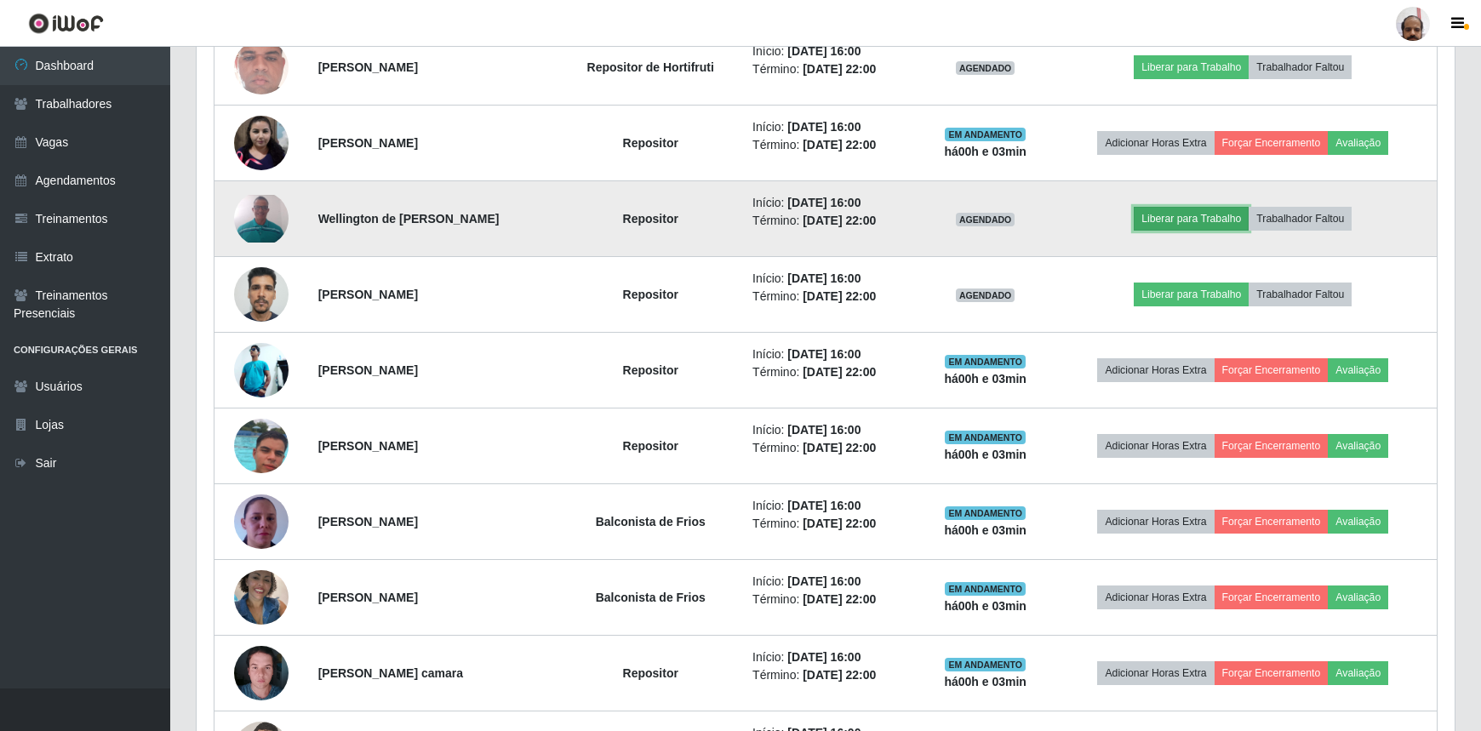
click at [1176, 220] on button "Liberar para Trabalho" at bounding box center [1191, 219] width 115 height 24
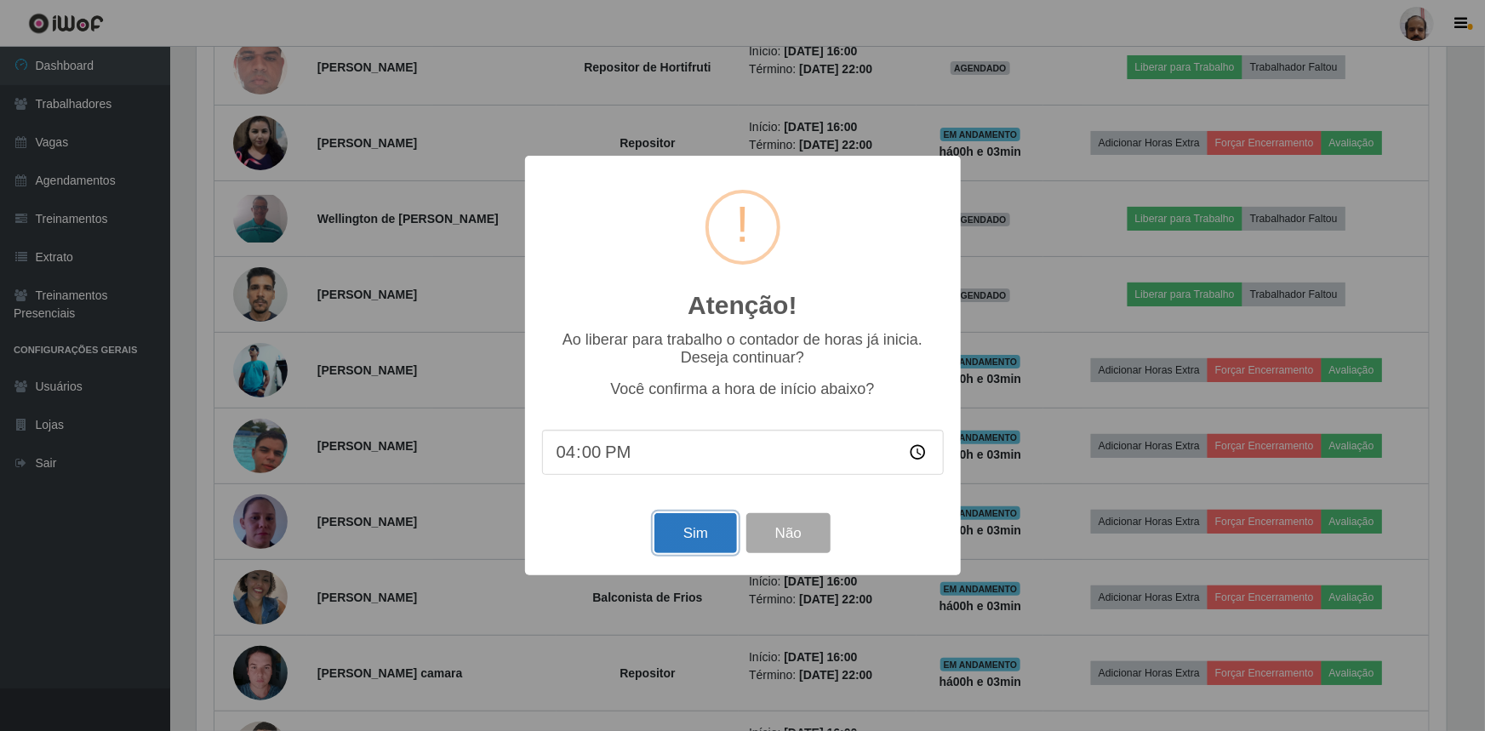
click at [693, 540] on button "Sim" at bounding box center [695, 533] width 83 height 40
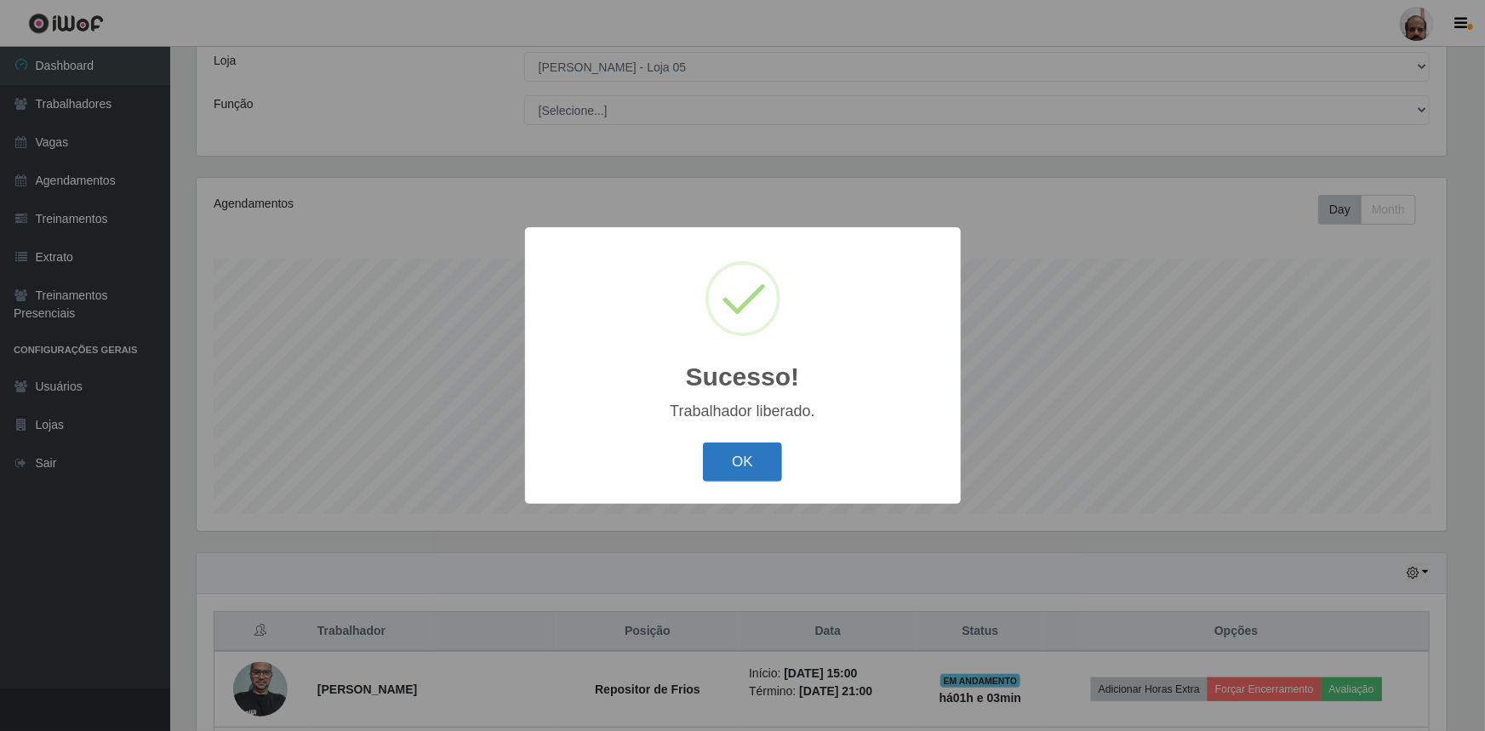
click at [723, 460] on button "OK" at bounding box center [742, 463] width 79 height 40
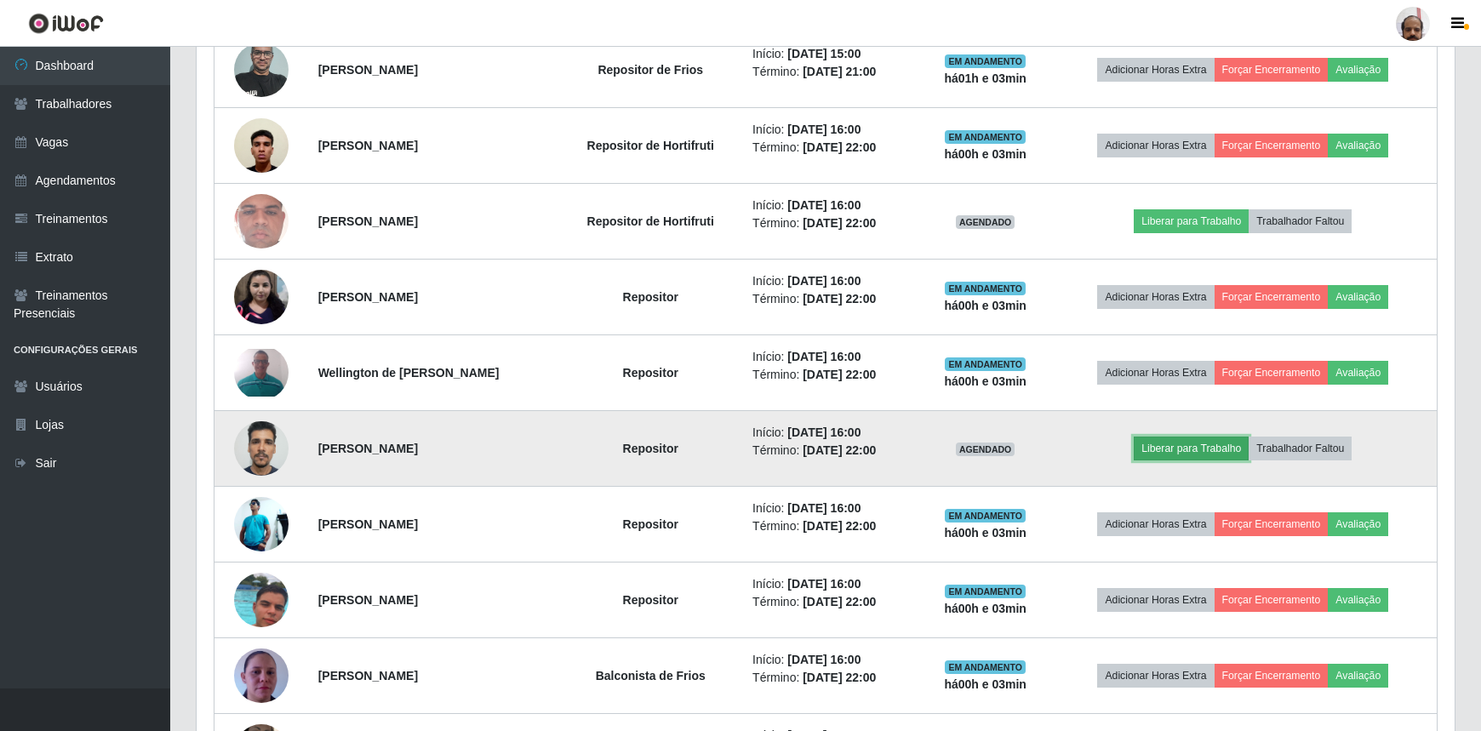
click at [1179, 452] on button "Liberar para Trabalho" at bounding box center [1191, 449] width 115 height 24
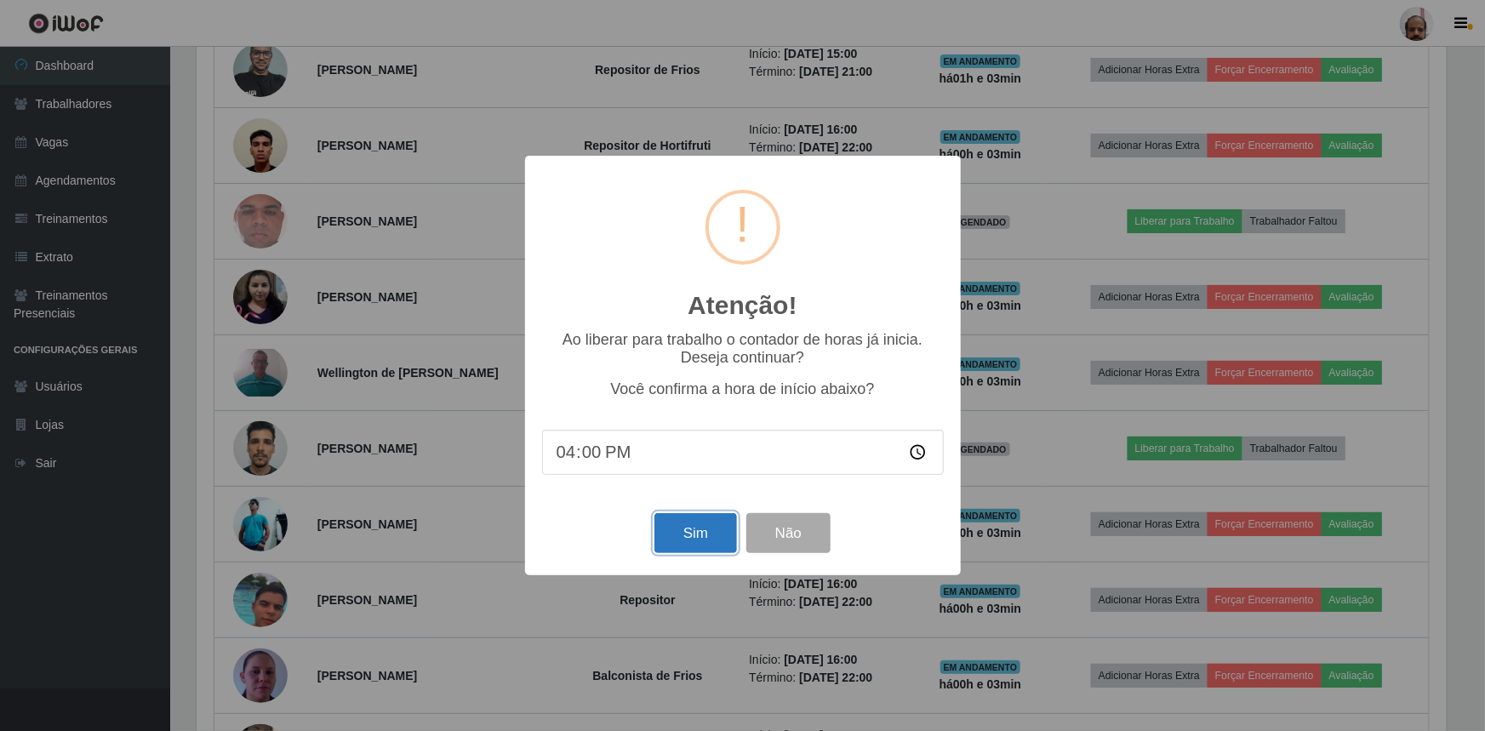
click at [693, 535] on button "Sim" at bounding box center [695, 533] width 83 height 40
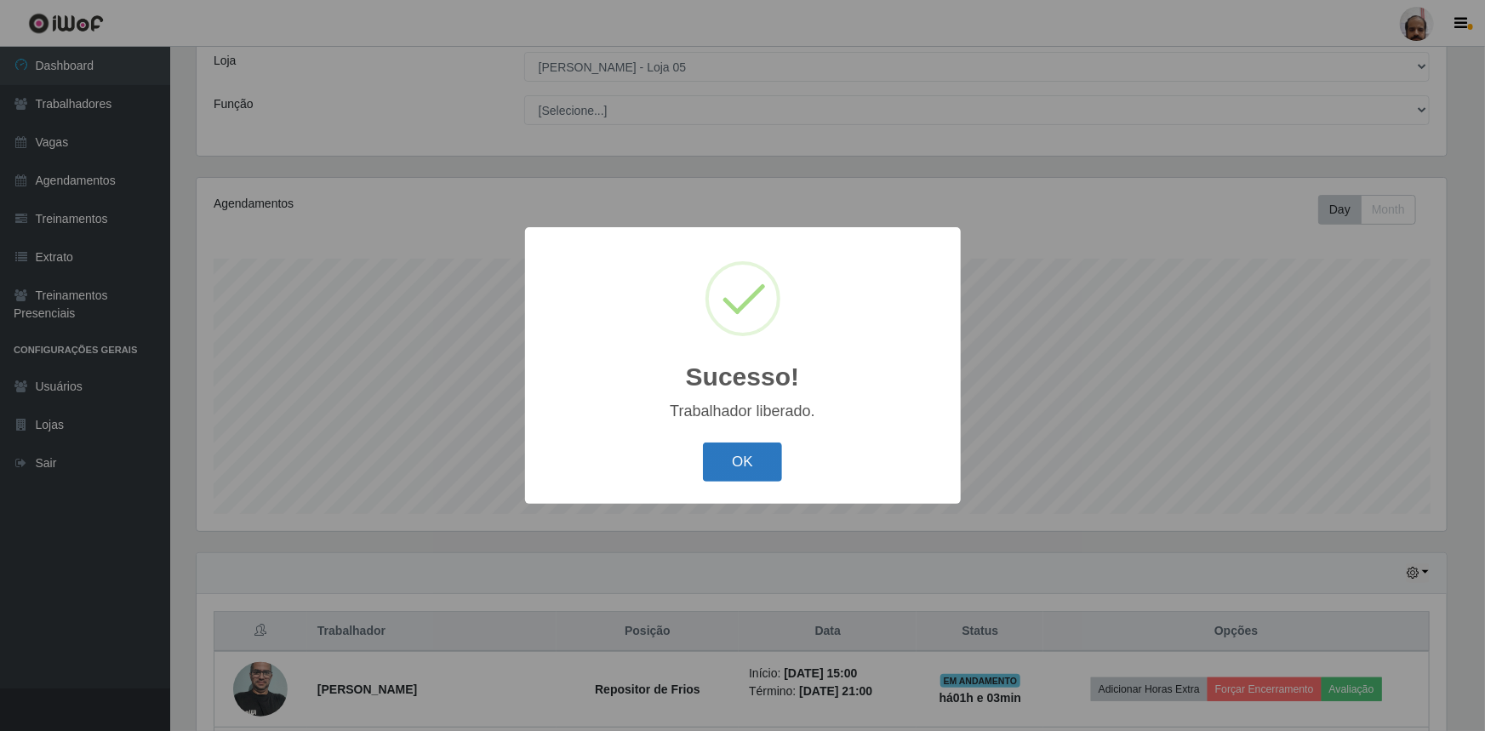
click at [757, 454] on button "OK" at bounding box center [742, 463] width 79 height 40
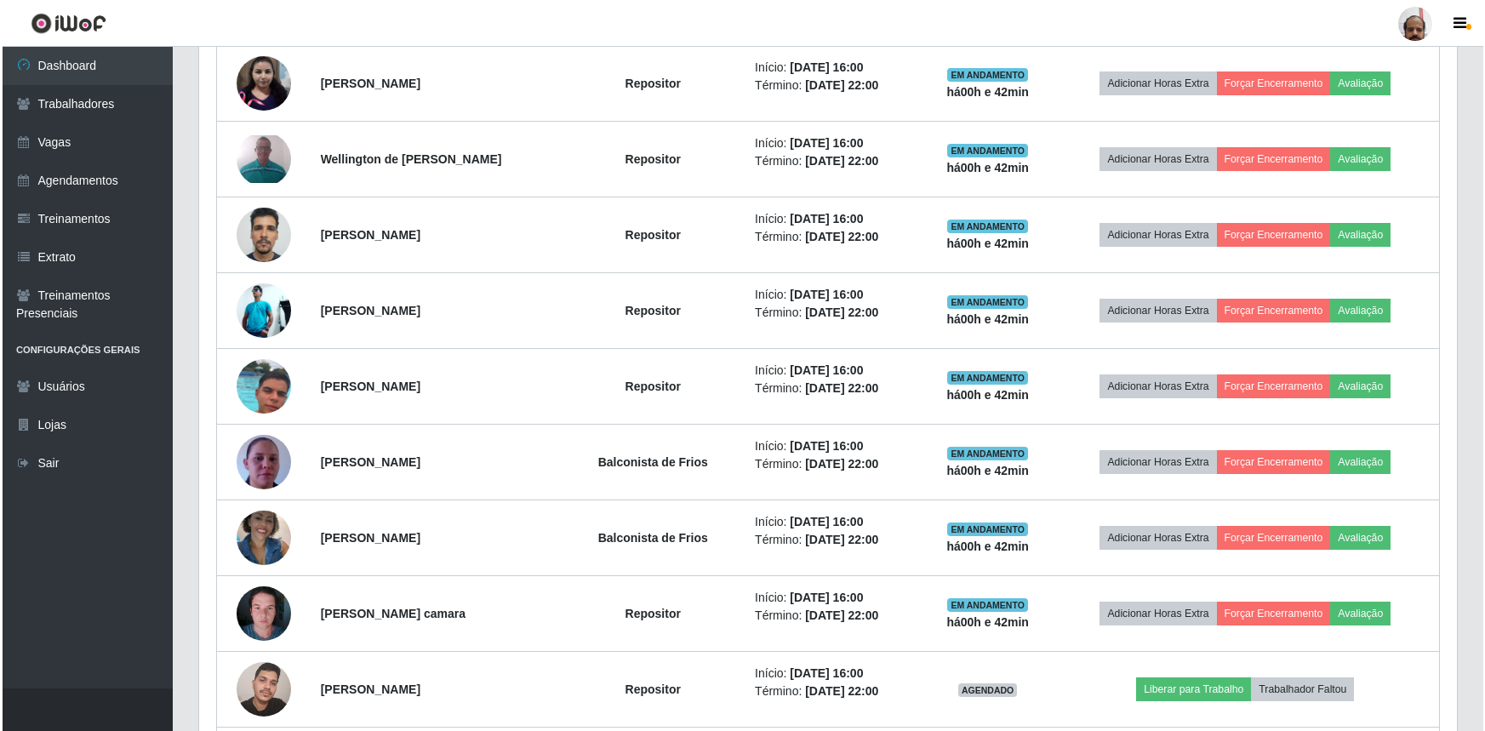
scroll to position [1005, 0]
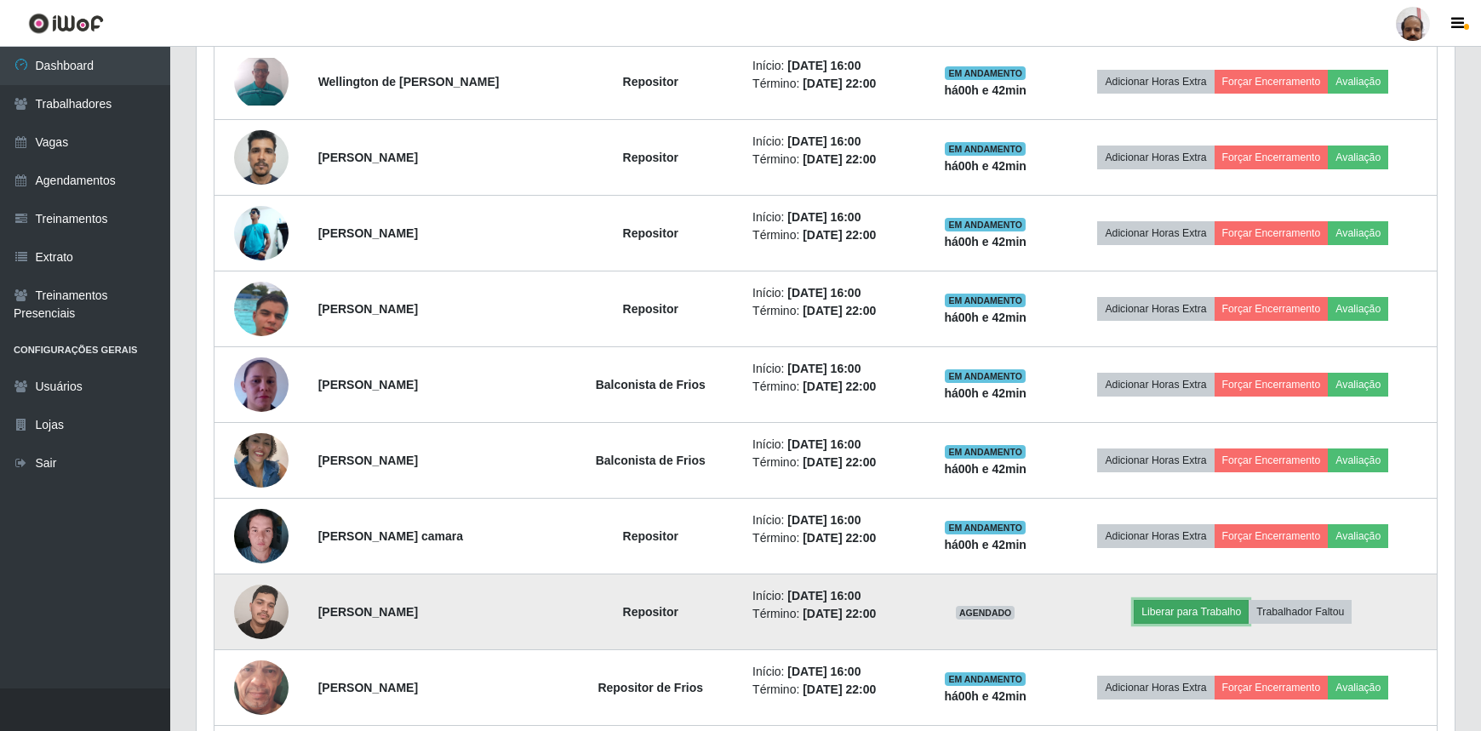
click at [1194, 604] on button "Liberar para Trabalho" at bounding box center [1191, 612] width 115 height 24
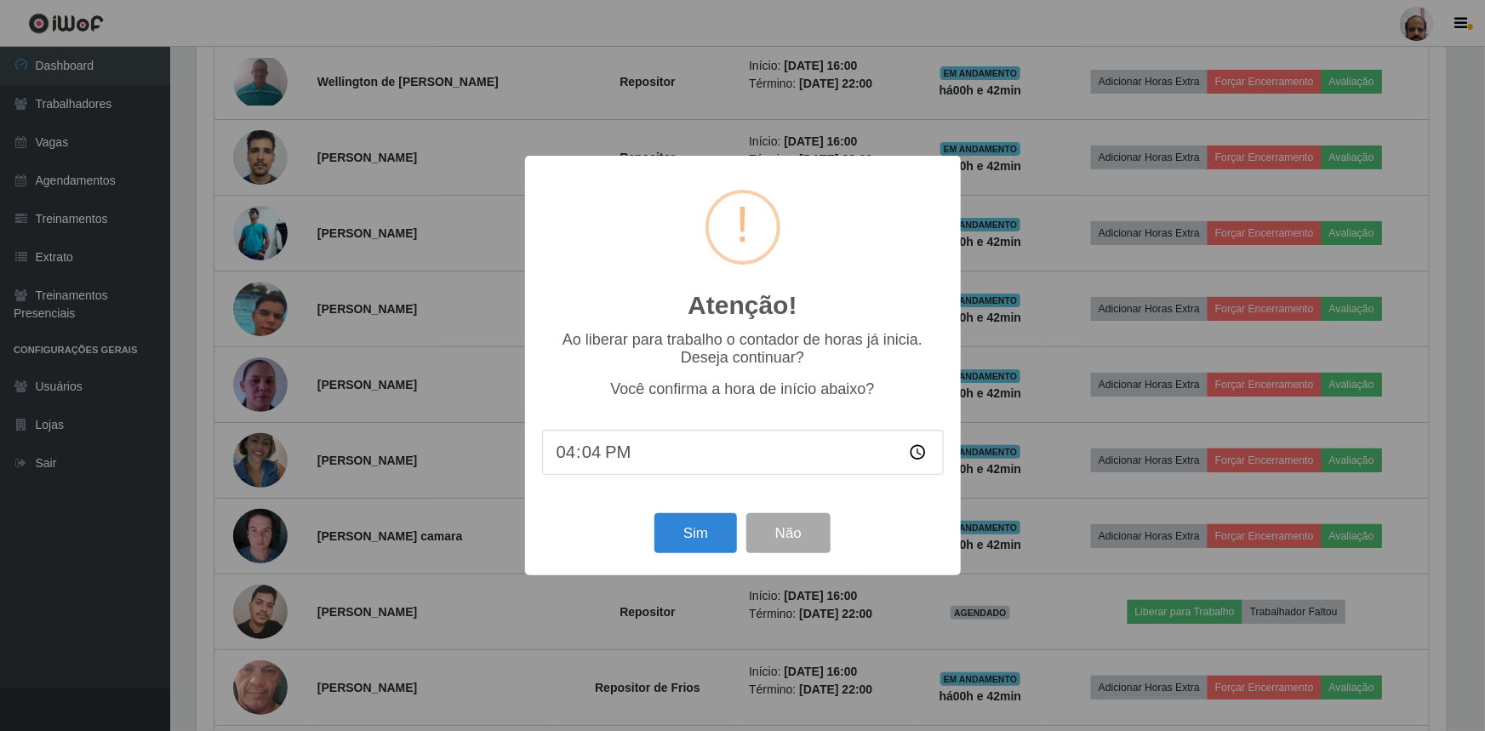
type input "16:42"
click at [694, 526] on button "Sim" at bounding box center [695, 533] width 83 height 40
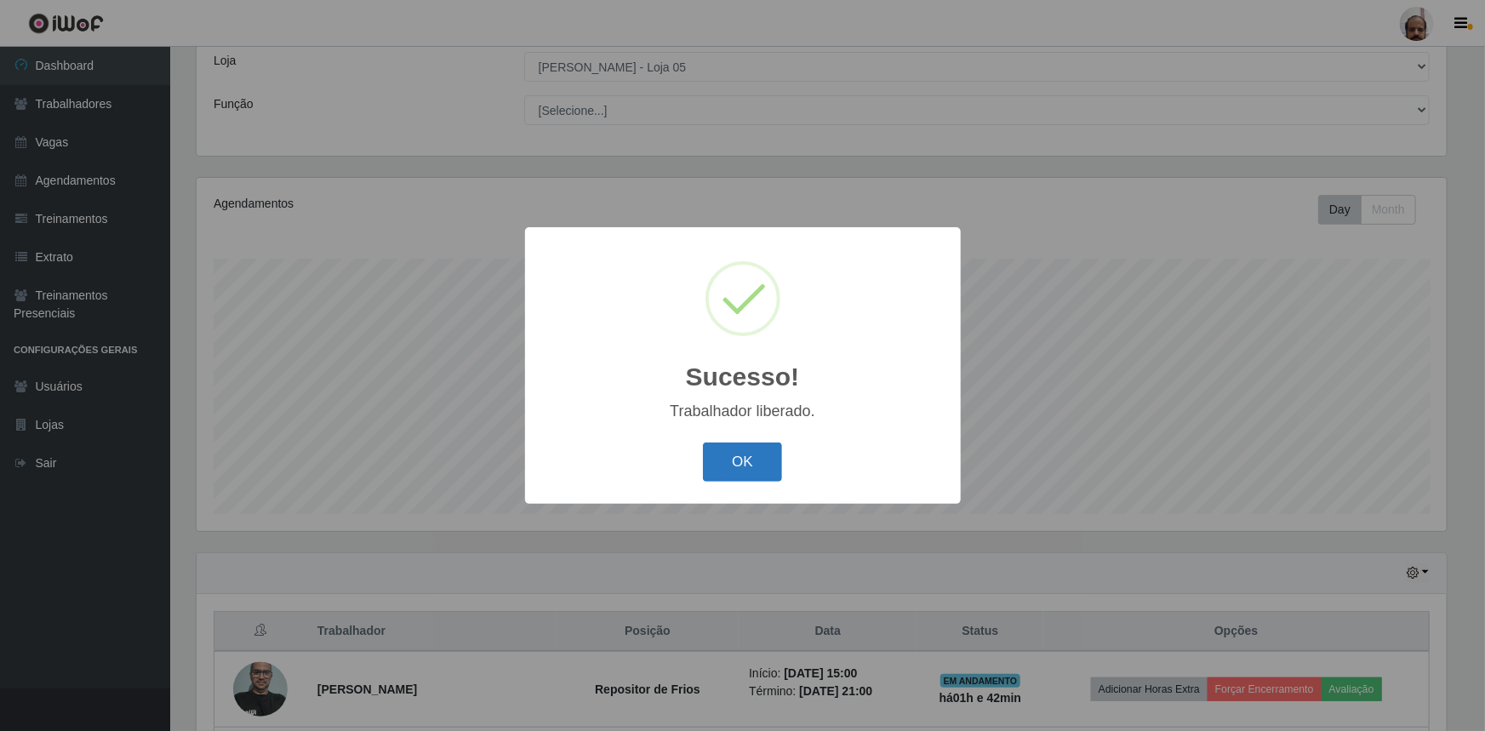
click at [723, 458] on button "OK" at bounding box center [742, 463] width 79 height 40
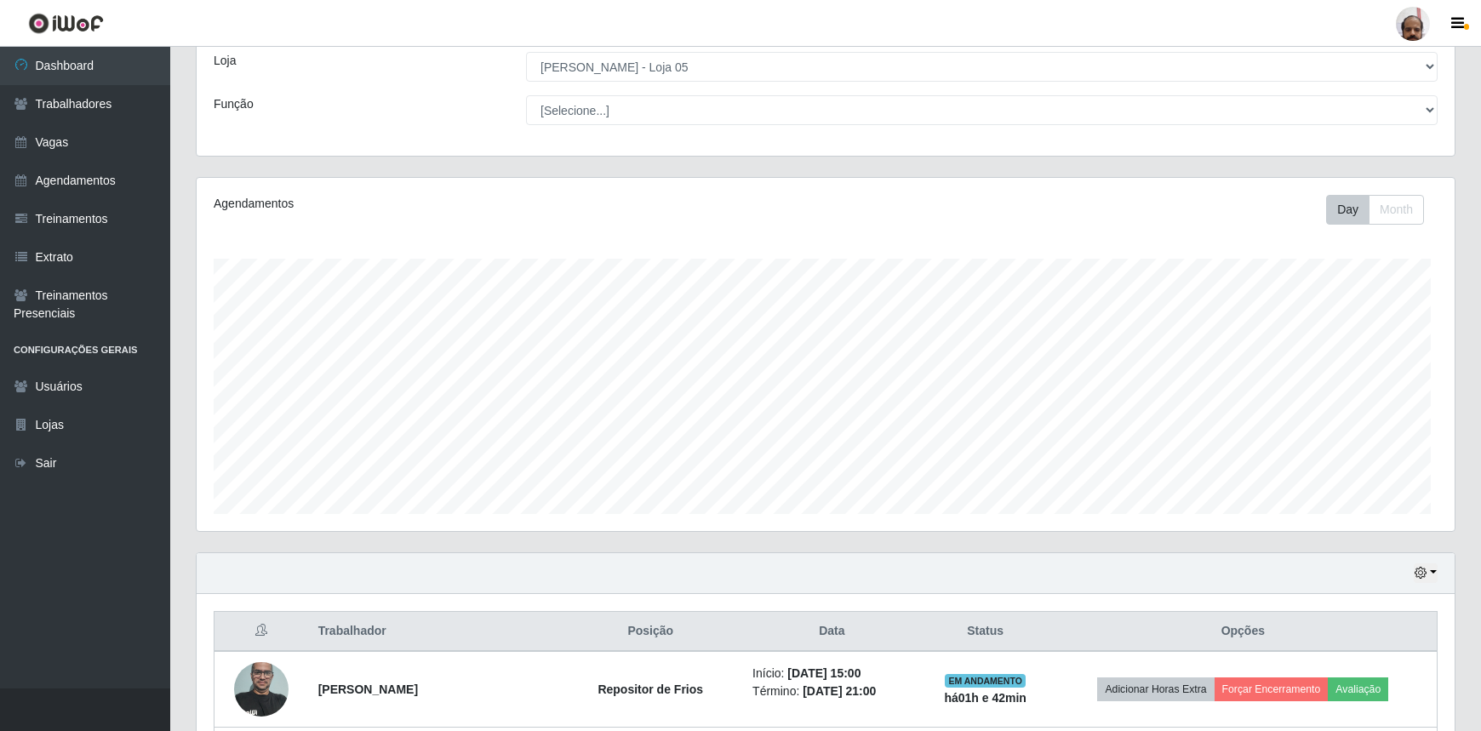
scroll to position [353, 1258]
